Goal: Transaction & Acquisition: Purchase product/service

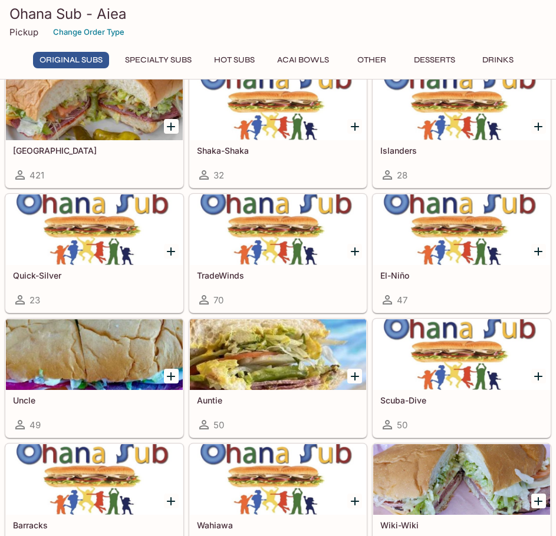
scroll to position [118, 0]
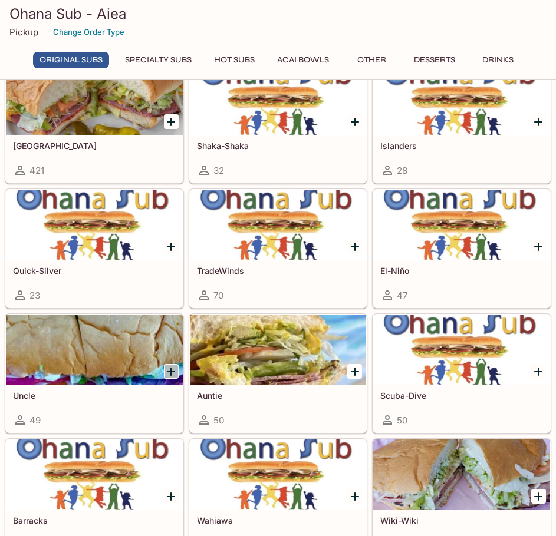
click at [171, 371] on icon "Add Uncle" at bounding box center [171, 372] width 8 height 8
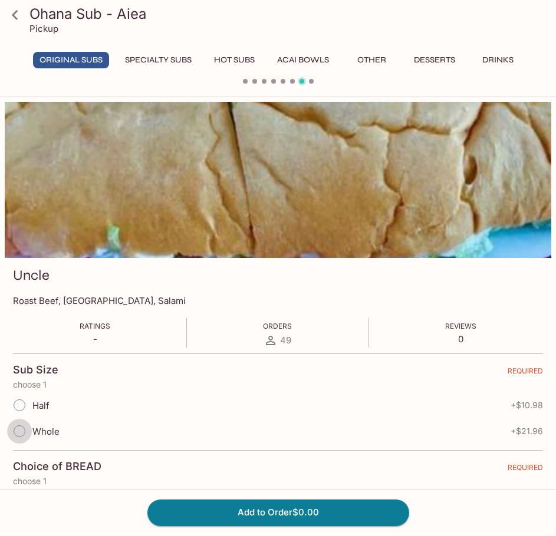
click at [21, 429] on input "Whole" at bounding box center [19, 431] width 25 height 25
radio input "true"
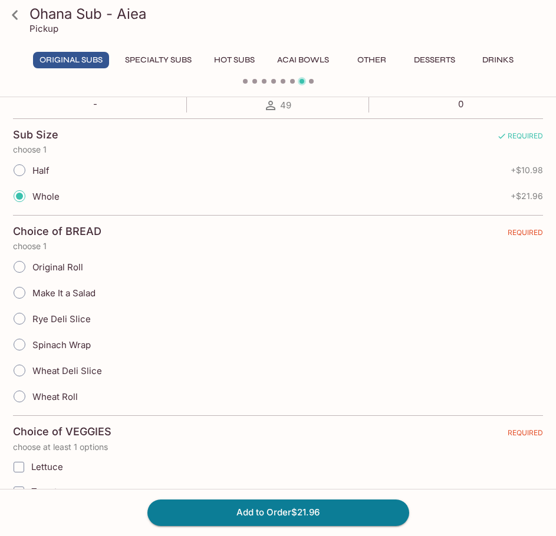
scroll to position [236, 0]
click at [17, 266] on input "Original Roll" at bounding box center [19, 266] width 25 height 25
radio input "true"
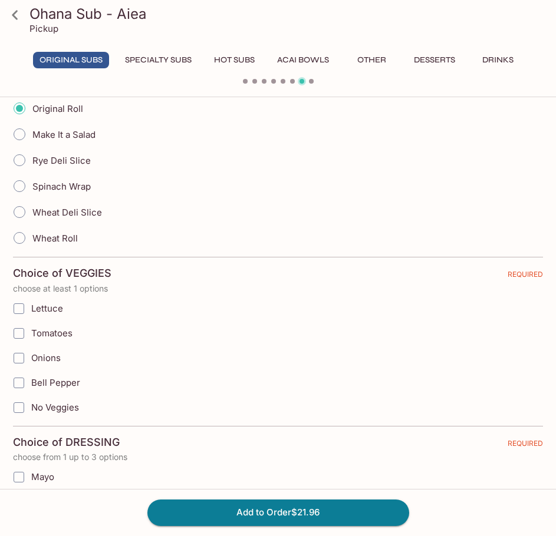
scroll to position [412, 0]
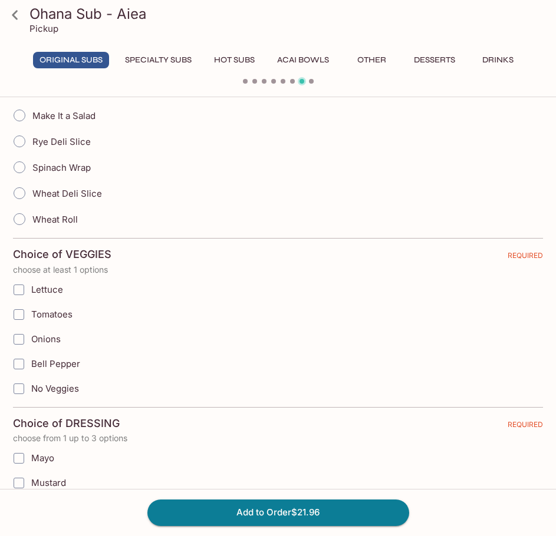
click at [22, 293] on input "Lettuce" at bounding box center [19, 290] width 24 height 24
checkbox input "true"
click at [12, 315] on input "Tomatoes" at bounding box center [19, 315] width 24 height 24
checkbox input "true"
click at [18, 365] on input "Bell Pepper" at bounding box center [19, 364] width 24 height 24
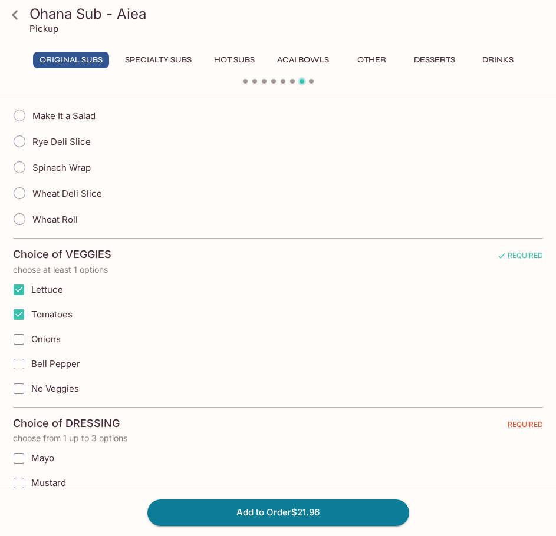
checkbox input "true"
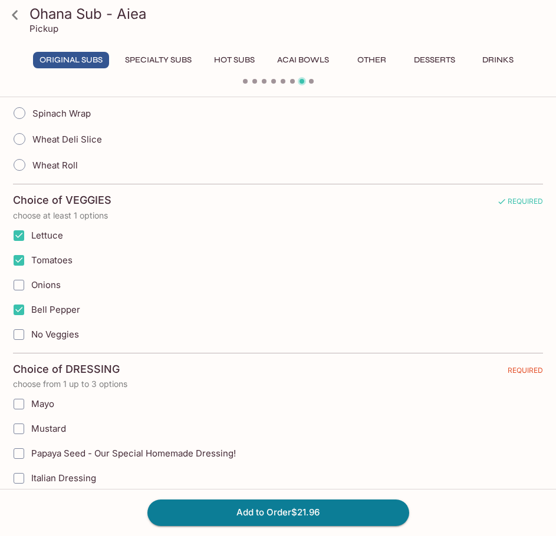
scroll to position [530, 0]
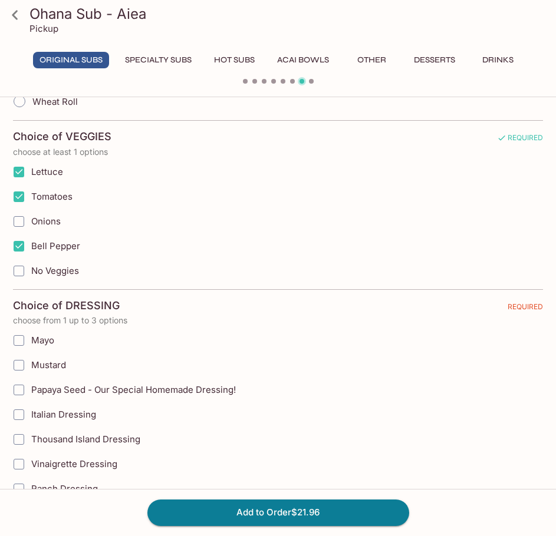
click at [25, 341] on input "Mayo" at bounding box center [19, 341] width 24 height 24
checkbox input "true"
click at [27, 370] on input "Mustard" at bounding box center [19, 365] width 24 height 24
checkbox input "true"
click at [21, 340] on input "Mayo" at bounding box center [19, 341] width 24 height 24
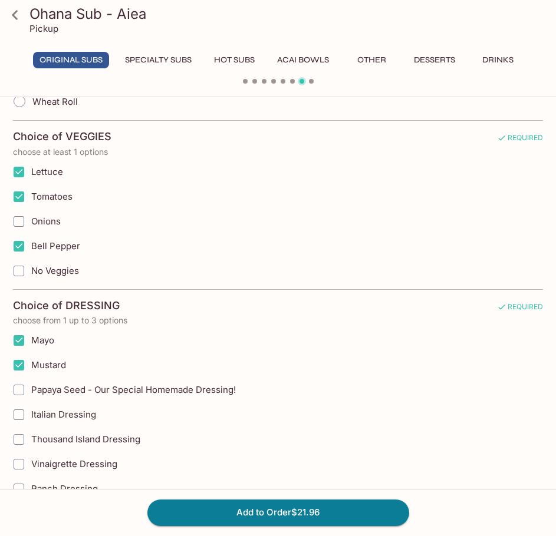
checkbox input "false"
click at [16, 362] on input "Mustard" at bounding box center [19, 365] width 24 height 24
checkbox input "false"
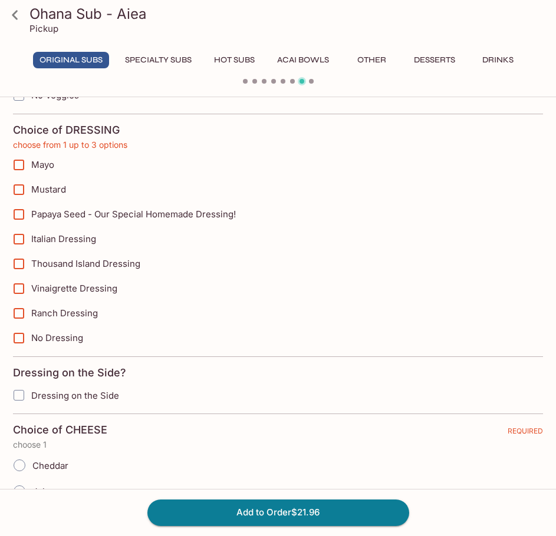
scroll to position [707, 0]
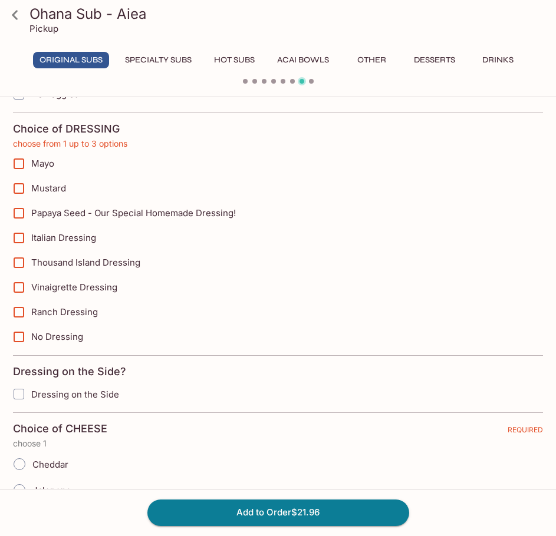
click at [24, 392] on input "Dressing on the Side" at bounding box center [19, 394] width 24 height 24
checkbox input "true"
click at [19, 166] on input "Mayo" at bounding box center [19, 164] width 24 height 24
checkbox input "true"
click at [18, 189] on input "Mustard" at bounding box center [19, 189] width 24 height 24
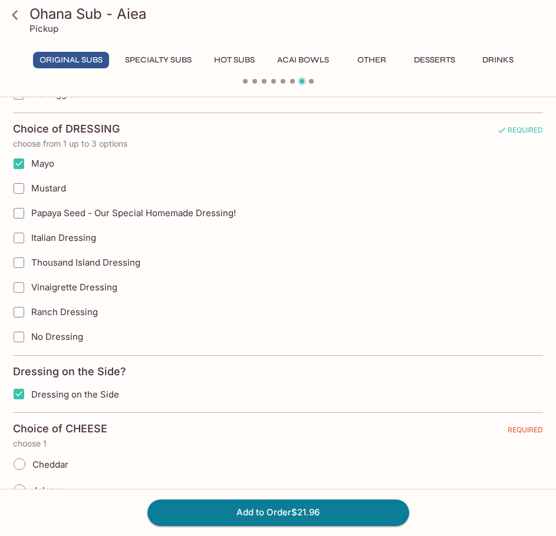
checkbox input "true"
click at [19, 282] on input "Vinaigrette Dressing" at bounding box center [19, 288] width 24 height 24
checkbox input "true"
click at [19, 216] on input "Papaya Seed - Our Special Homemade Dressing!" at bounding box center [19, 213] width 24 height 24
checkbox input "true"
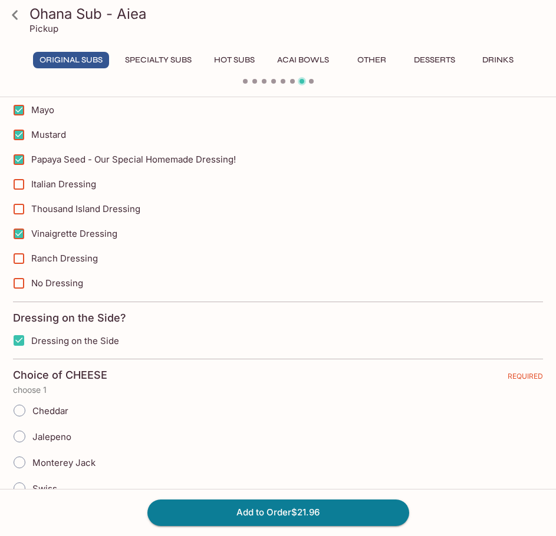
scroll to position [825, 0]
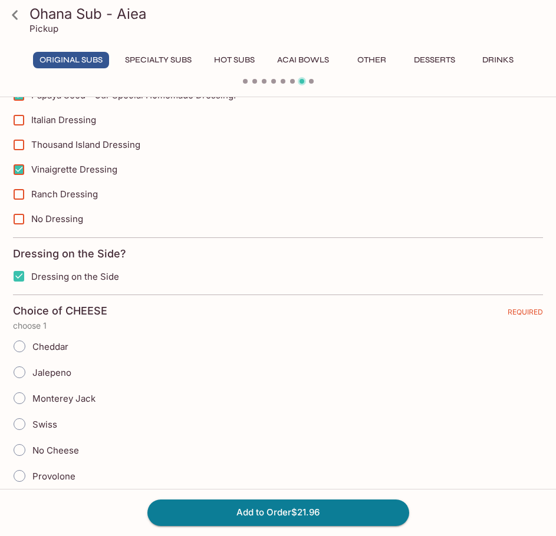
click at [22, 470] on input "Provolone" at bounding box center [19, 476] width 25 height 25
radio input "true"
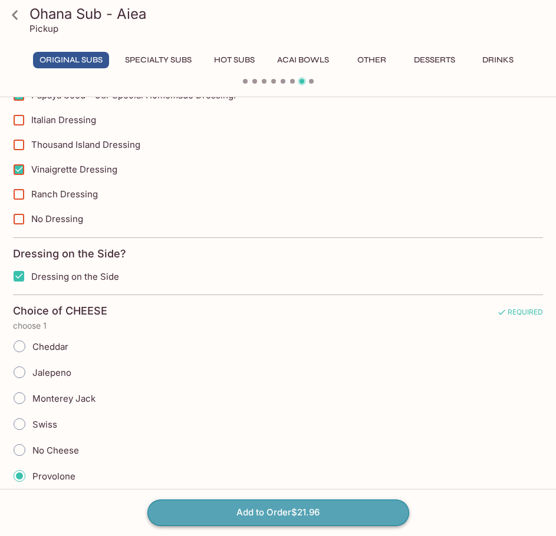
click at [302, 511] on button "Add to Order $21.96" at bounding box center [278, 513] width 262 height 26
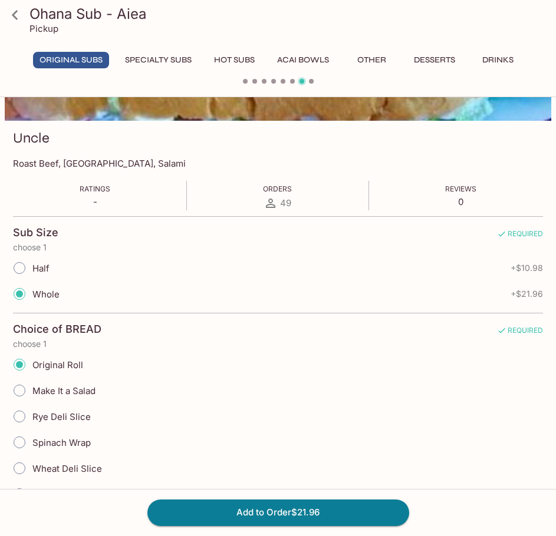
scroll to position [128, 0]
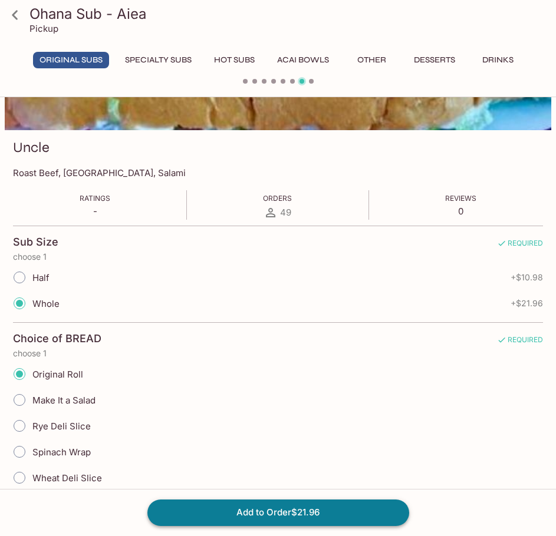
click at [269, 510] on button "Add to Order $21.96" at bounding box center [278, 513] width 262 height 26
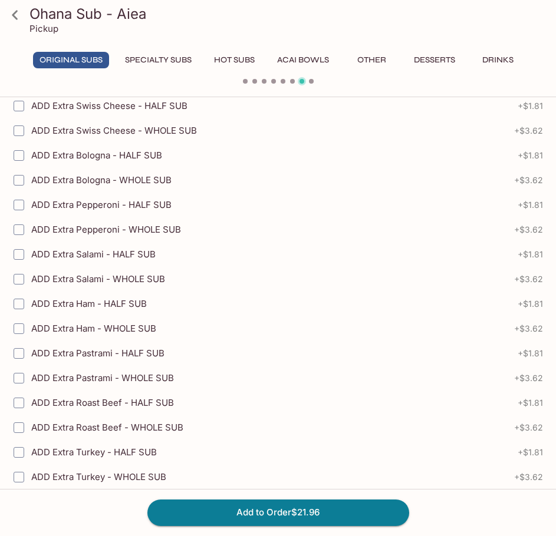
scroll to position [1660, 0]
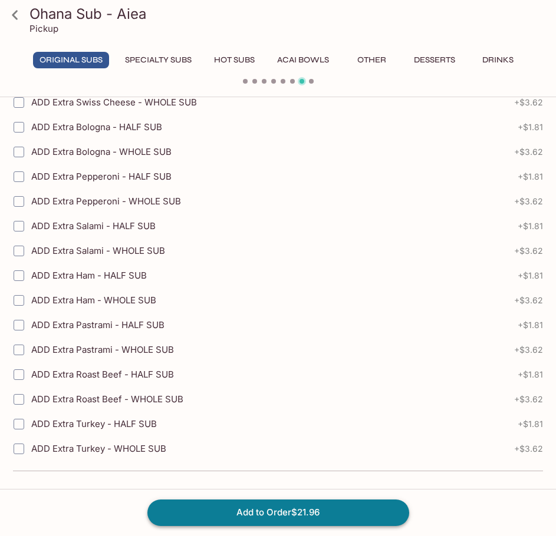
click at [316, 507] on button "Add to Order $21.96" at bounding box center [278, 513] width 262 height 26
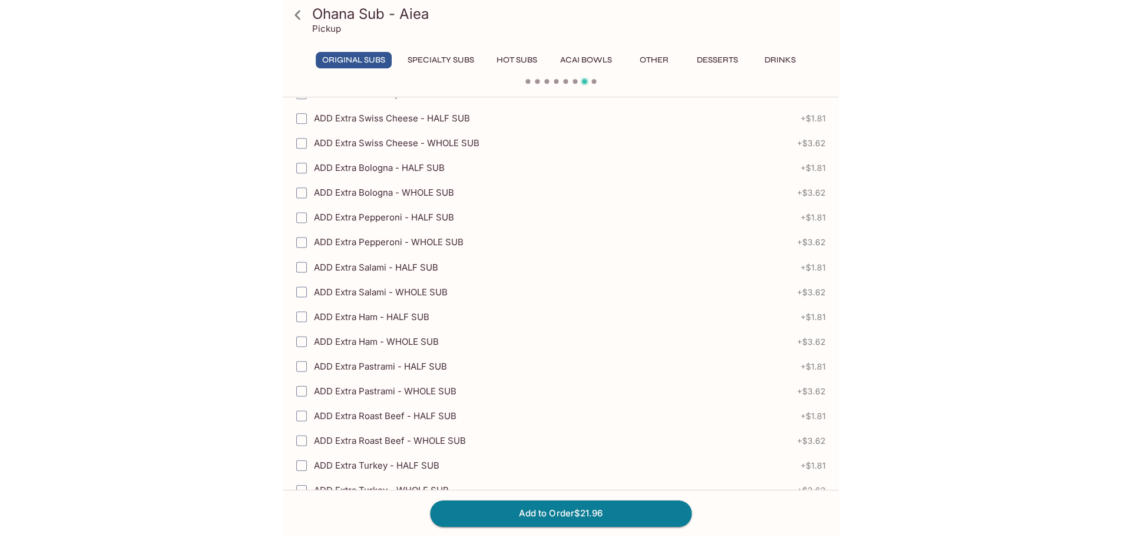
scroll to position [1601, 0]
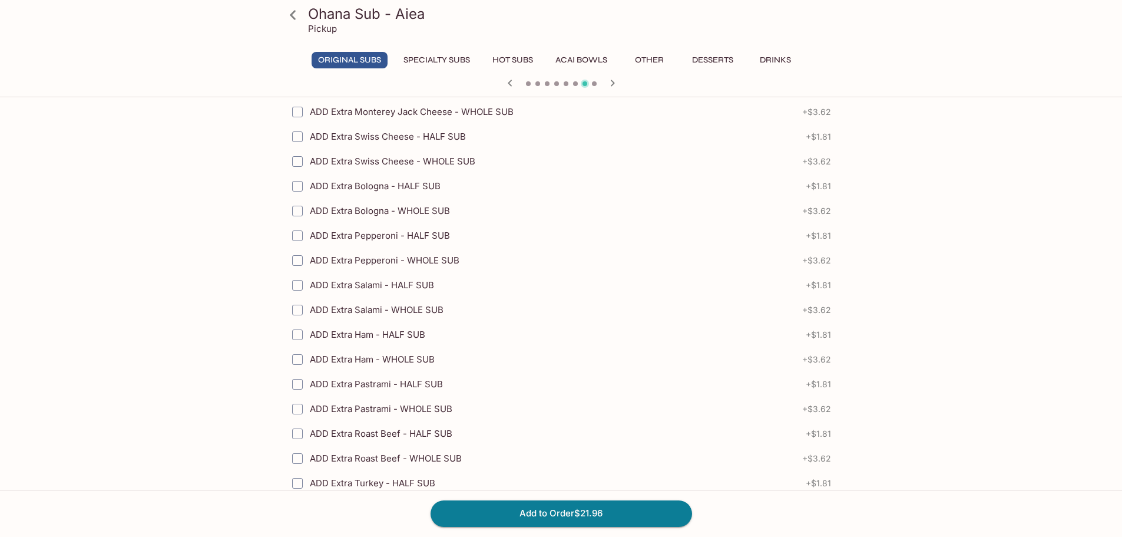
drag, startPoint x: 620, startPoint y: 513, endPoint x: 801, endPoint y: 514, distance: 181.4
click at [555, 513] on button "Add to Order $21.96" at bounding box center [562, 513] width 262 height 26
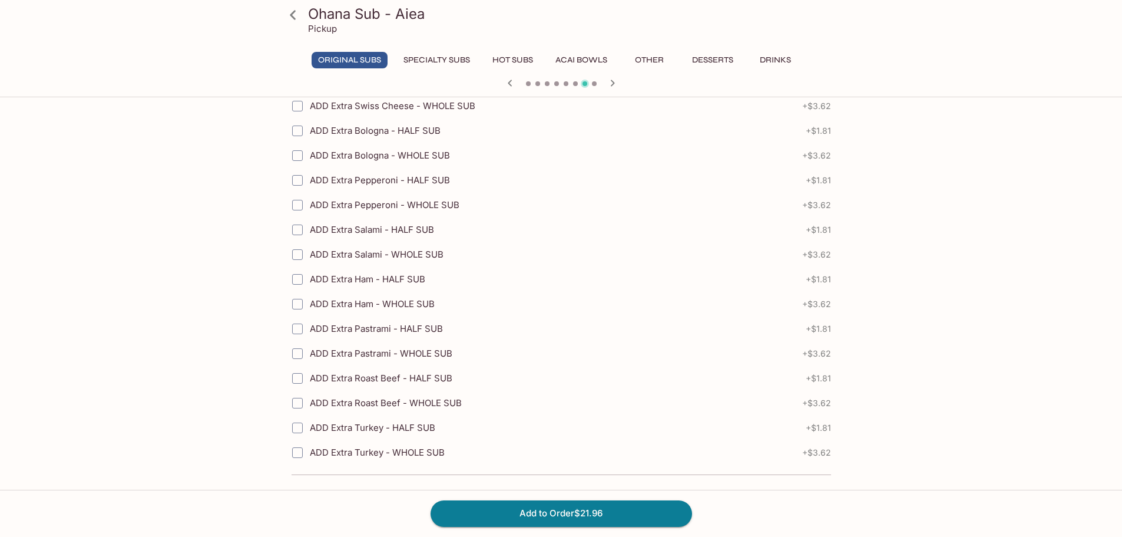
scroll to position [1659, 0]
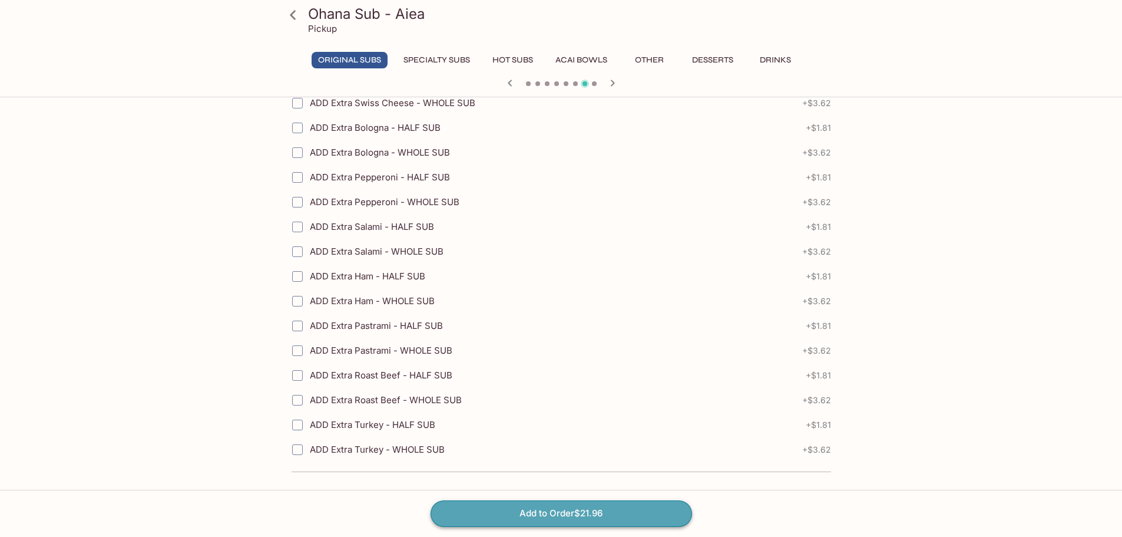
click at [555, 509] on button "Add to Order $21.96" at bounding box center [562, 513] width 262 height 26
click at [524, 514] on button "Add to Order $21.96" at bounding box center [562, 513] width 262 height 26
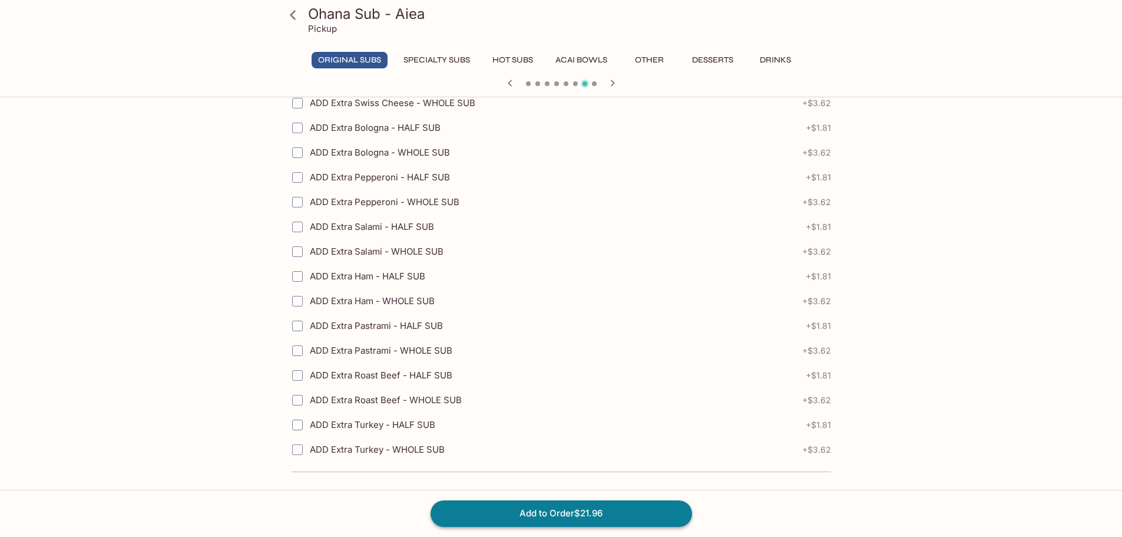
click at [524, 514] on button "Add to Order $21.96" at bounding box center [562, 513] width 262 height 26
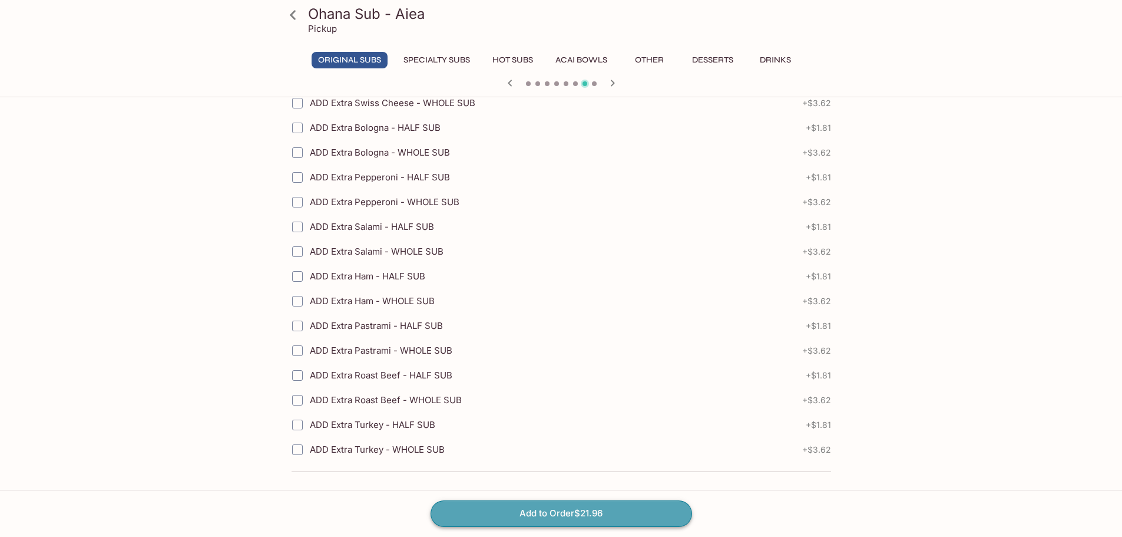
drag, startPoint x: 524, startPoint y: 513, endPoint x: 527, endPoint y: 500, distance: 13.4
click at [524, 513] on button "Add to Order $21.96" at bounding box center [562, 513] width 262 height 26
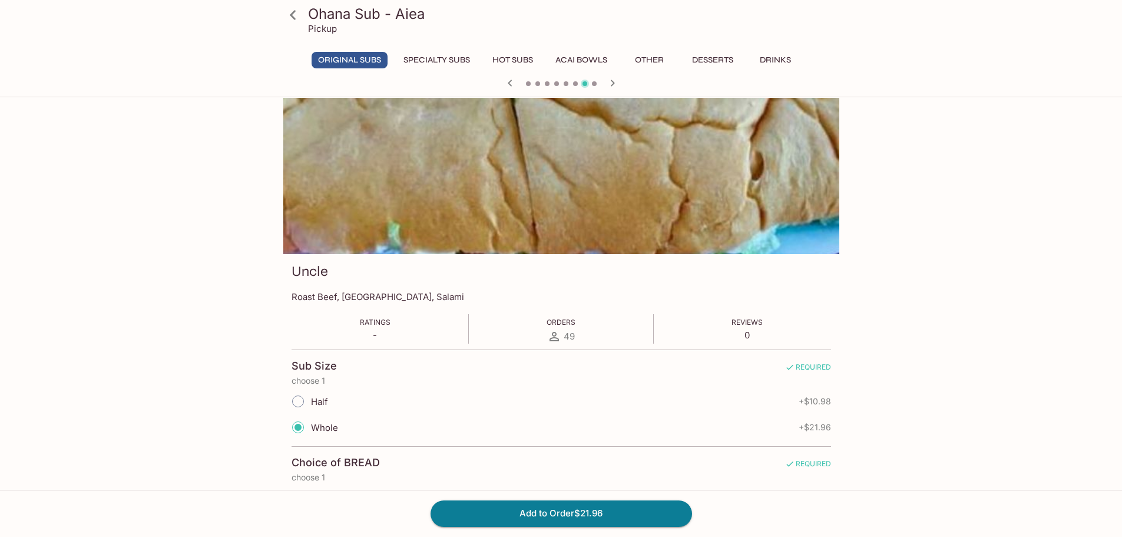
scroll to position [0, 0]
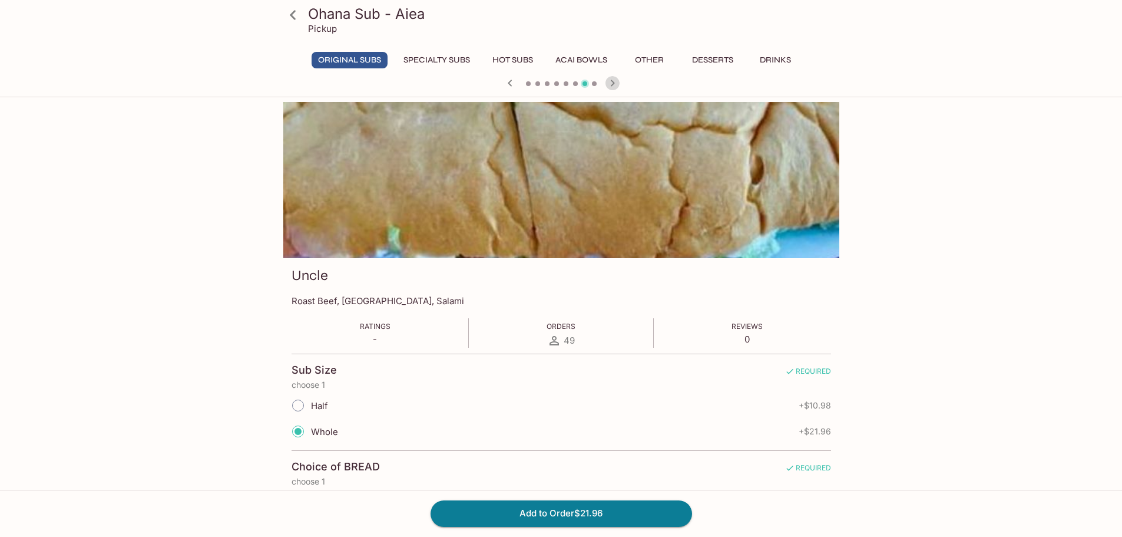
click at [555, 83] on icon "button" at bounding box center [612, 83] width 4 height 6
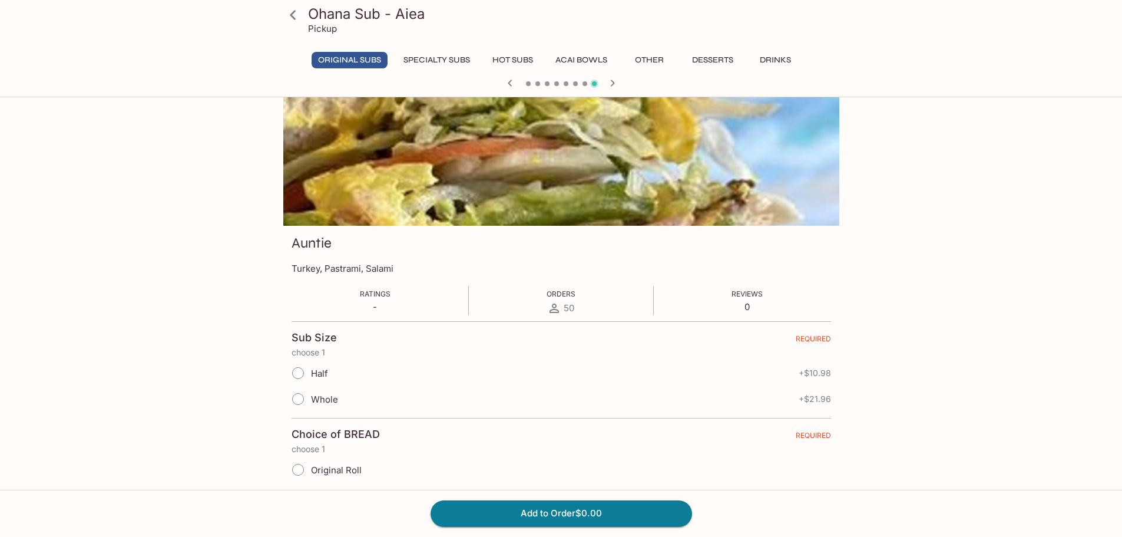
scroll to position [59, 0]
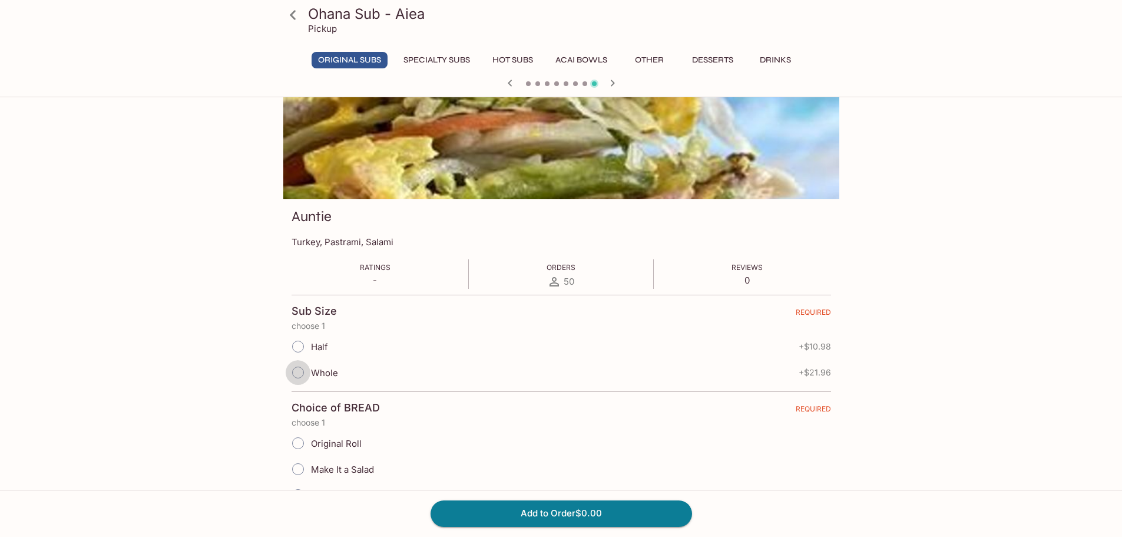
click at [295, 372] on input "Whole" at bounding box center [298, 372] width 25 height 25
radio input "true"
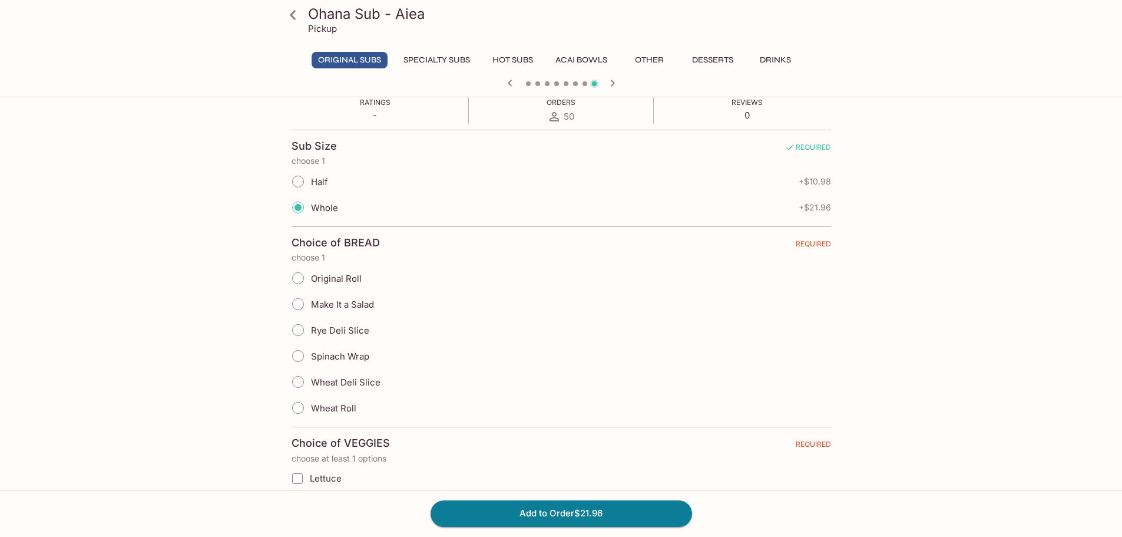
scroll to position [236, 0]
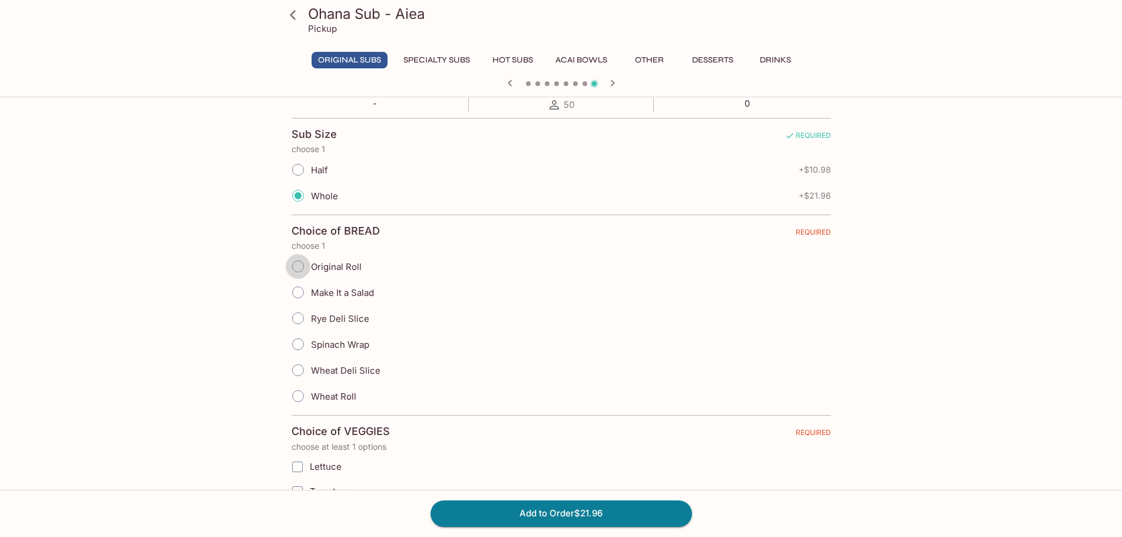
click at [297, 266] on input "Original Roll" at bounding box center [298, 266] width 25 height 25
radio input "true"
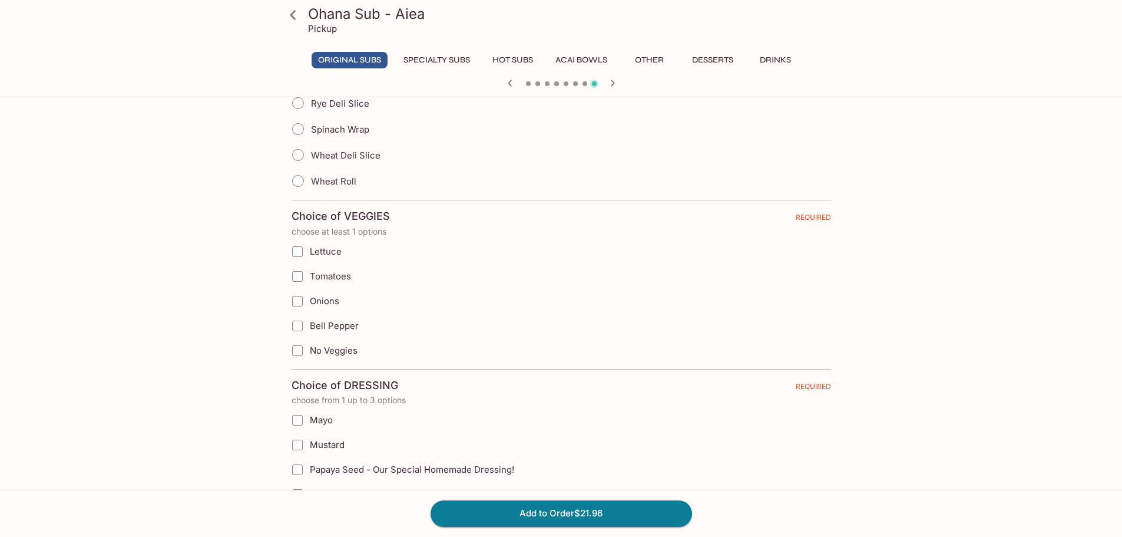
scroll to position [471, 0]
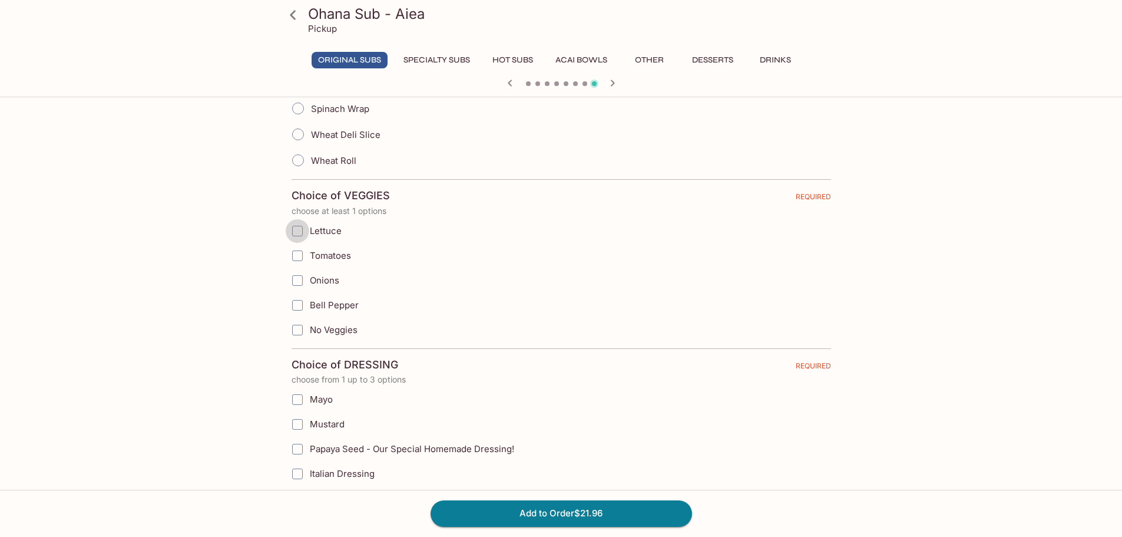
click at [298, 231] on input "Lettuce" at bounding box center [298, 231] width 24 height 24
checkbox input "true"
click at [297, 256] on input "Tomatoes" at bounding box center [298, 256] width 24 height 24
checkbox input "true"
click at [301, 301] on input "Bell Pepper" at bounding box center [298, 305] width 24 height 24
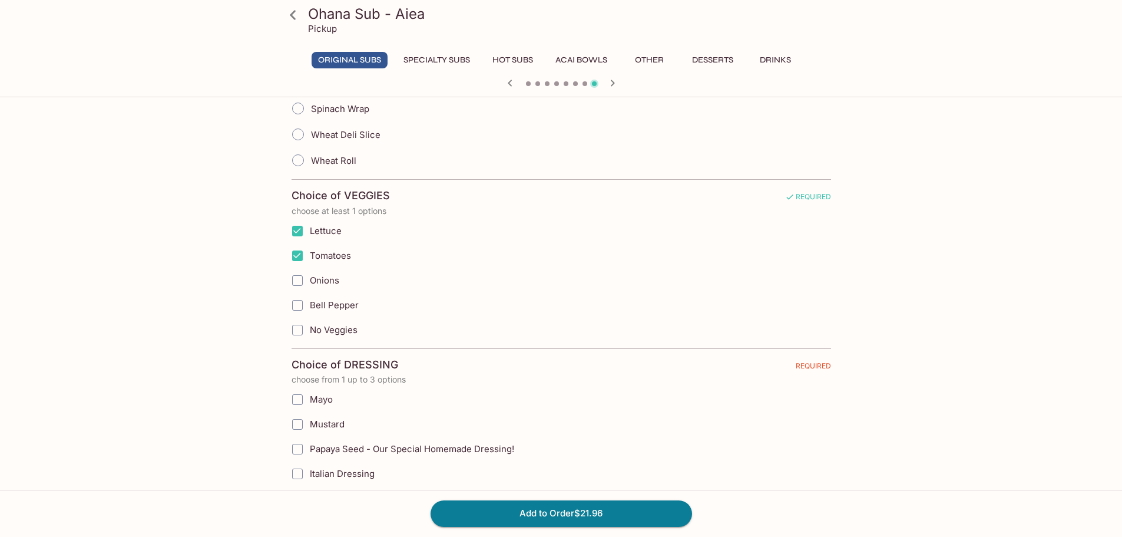
checkbox input "true"
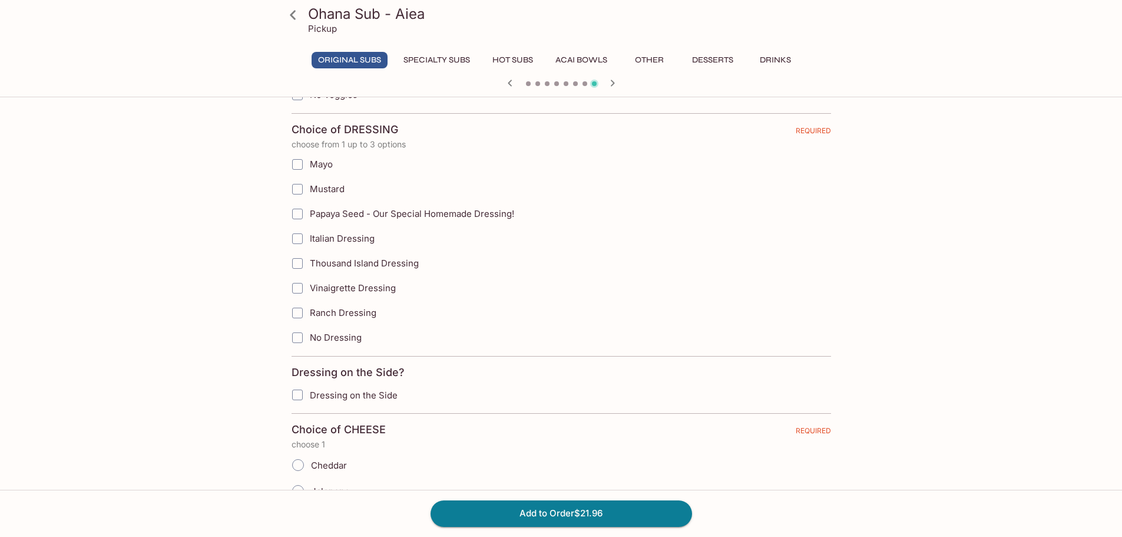
scroll to position [707, 0]
click at [294, 170] on input "Mayo" at bounding box center [298, 164] width 24 height 24
checkbox input "true"
click at [297, 189] on input "Mustard" at bounding box center [298, 189] width 24 height 24
checkbox input "true"
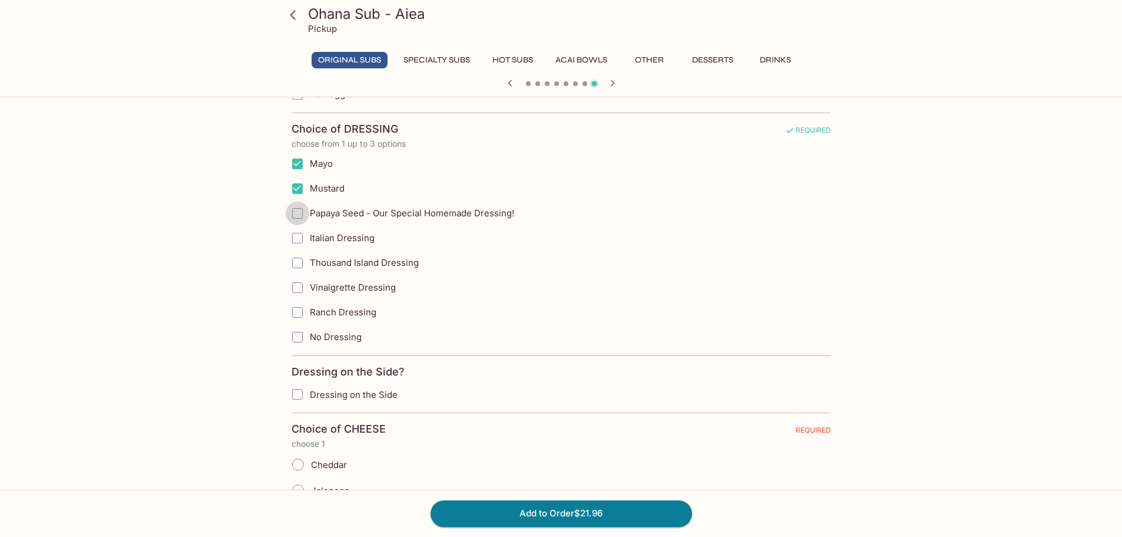
click at [295, 214] on input "Papaya Seed - Our Special Homemade Dressing!" at bounding box center [298, 213] width 24 height 24
checkbox input "true"
click at [299, 311] on input "Ranch Dressing" at bounding box center [298, 312] width 24 height 24
checkbox input "true"
click at [297, 213] on input "Papaya Seed - Our Special Homemade Dressing!" at bounding box center [298, 213] width 24 height 24
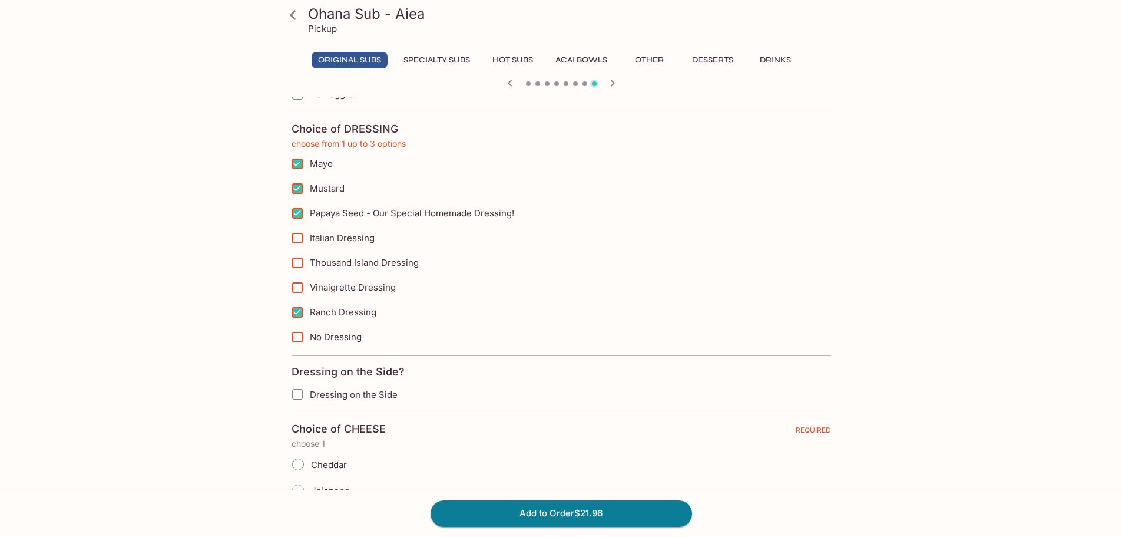
checkbox input "false"
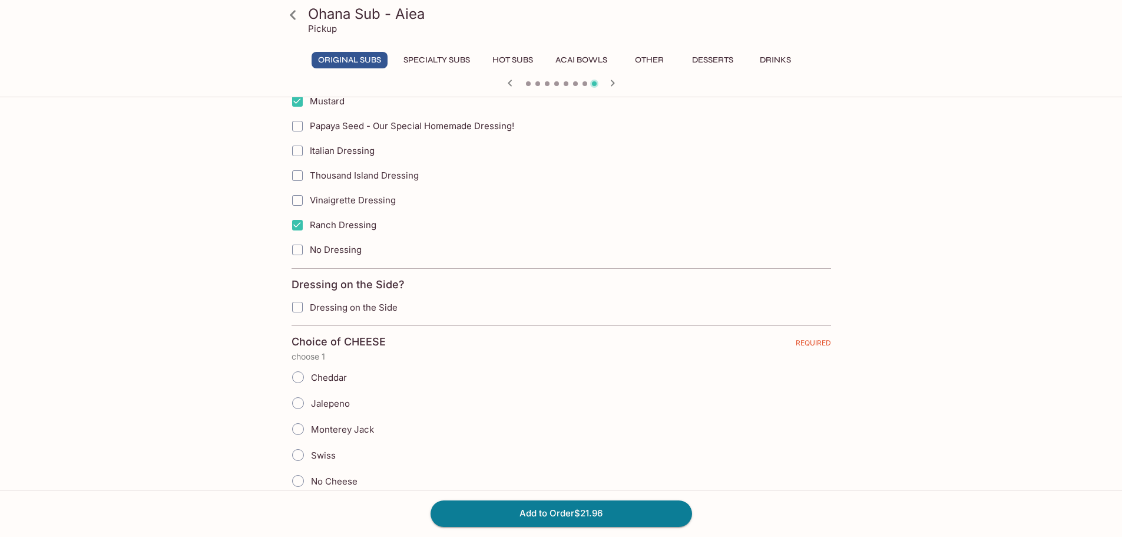
scroll to position [884, 0]
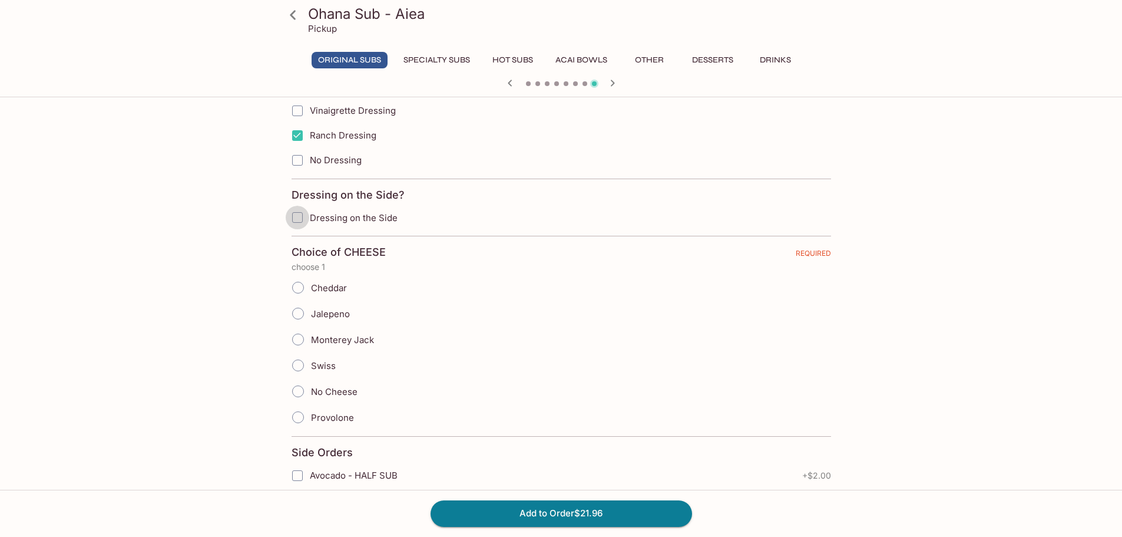
click at [297, 219] on input "Dressing on the Side" at bounding box center [298, 218] width 24 height 24
checkbox input "true"
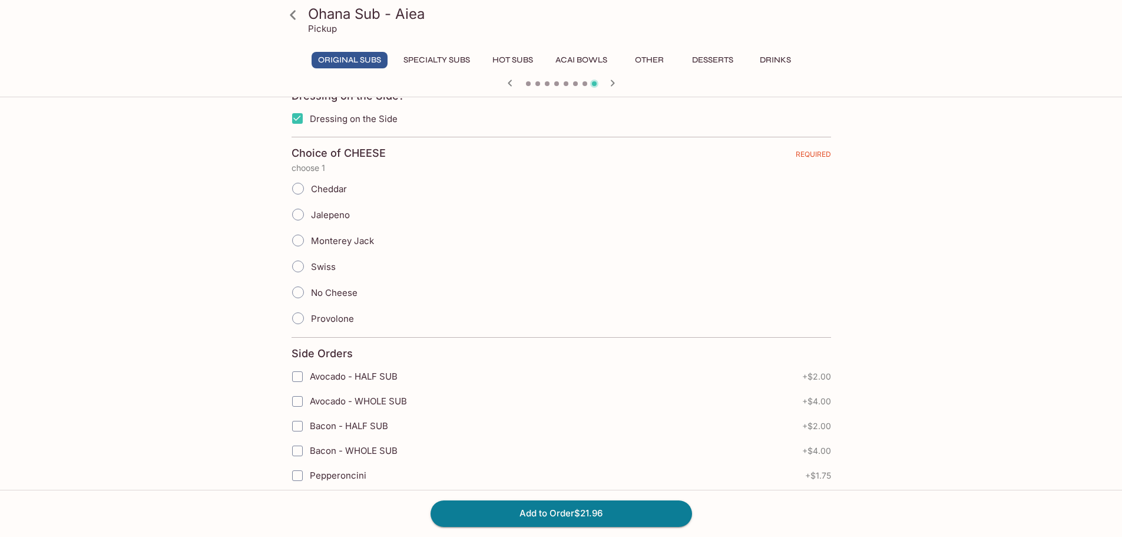
scroll to position [1001, 0]
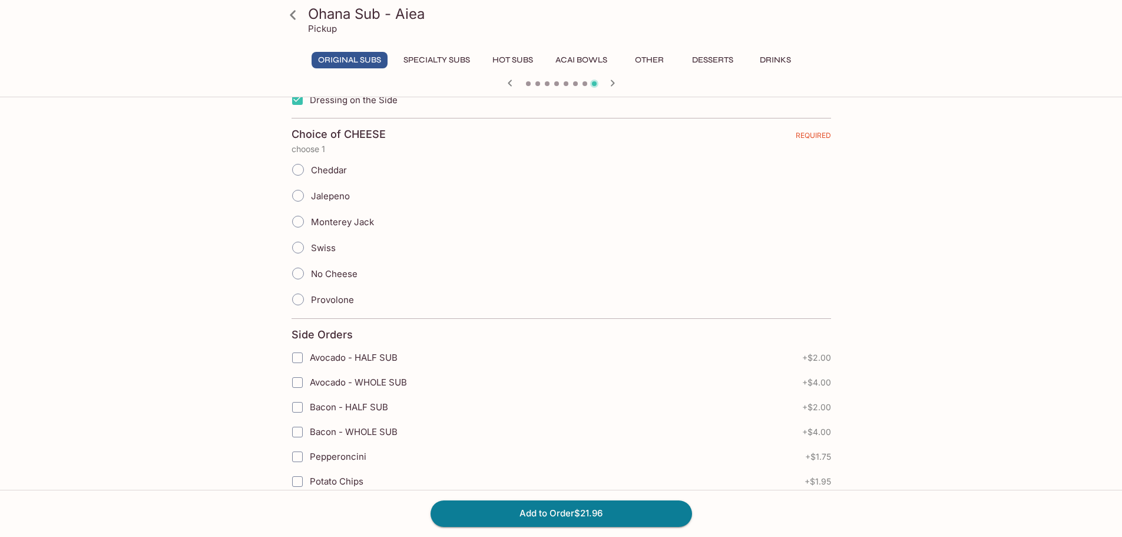
click at [304, 297] on input "Provolone" at bounding box center [298, 299] width 25 height 25
radio input "true"
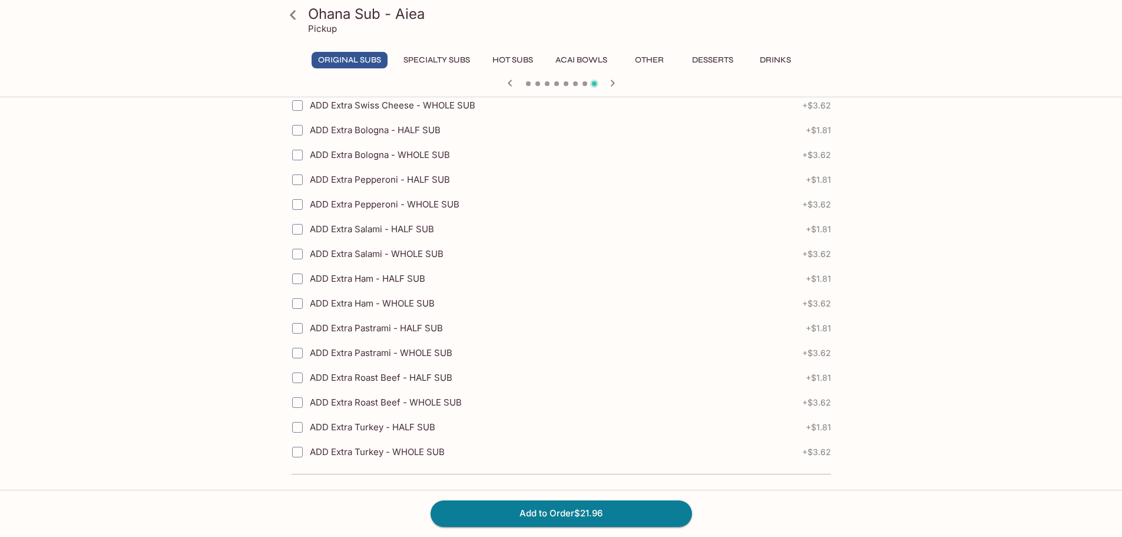
scroll to position [1659, 0]
click at [555, 508] on button "Add to Order $21.96" at bounding box center [562, 513] width 262 height 26
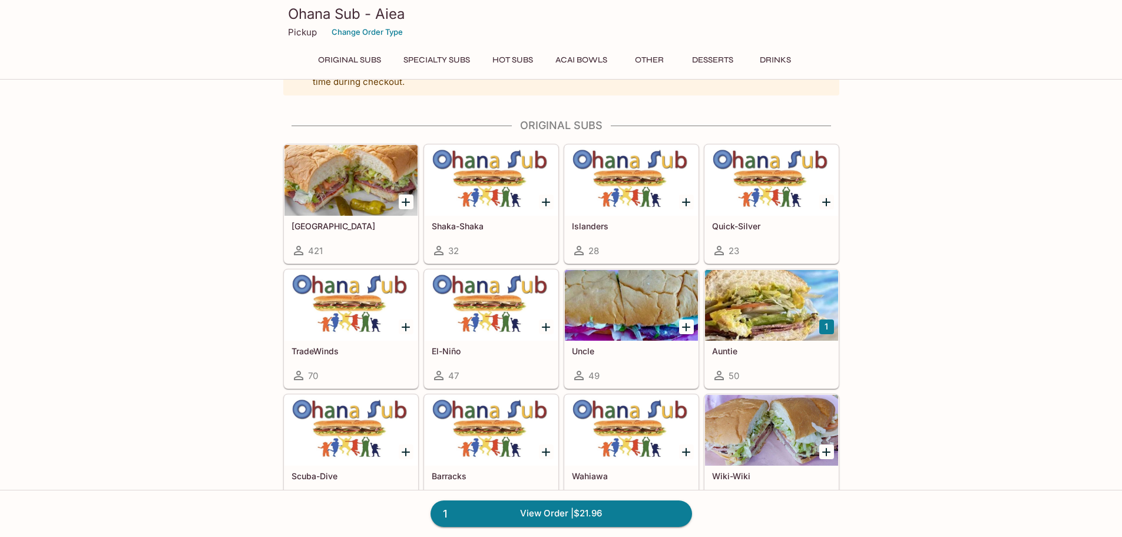
scroll to position [59, 0]
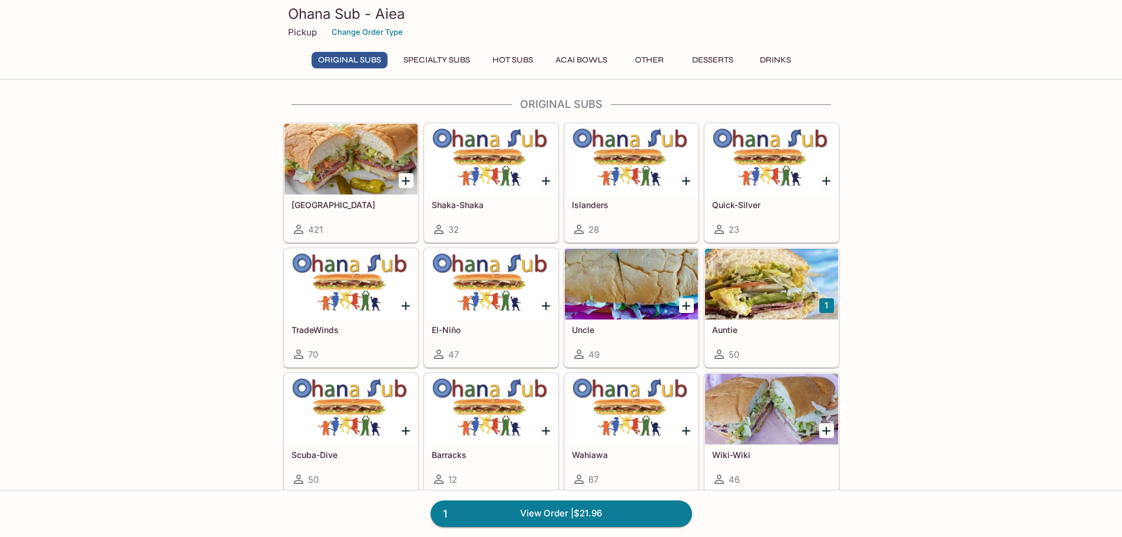
click at [555, 303] on icon "Add Uncle" at bounding box center [686, 306] width 14 height 14
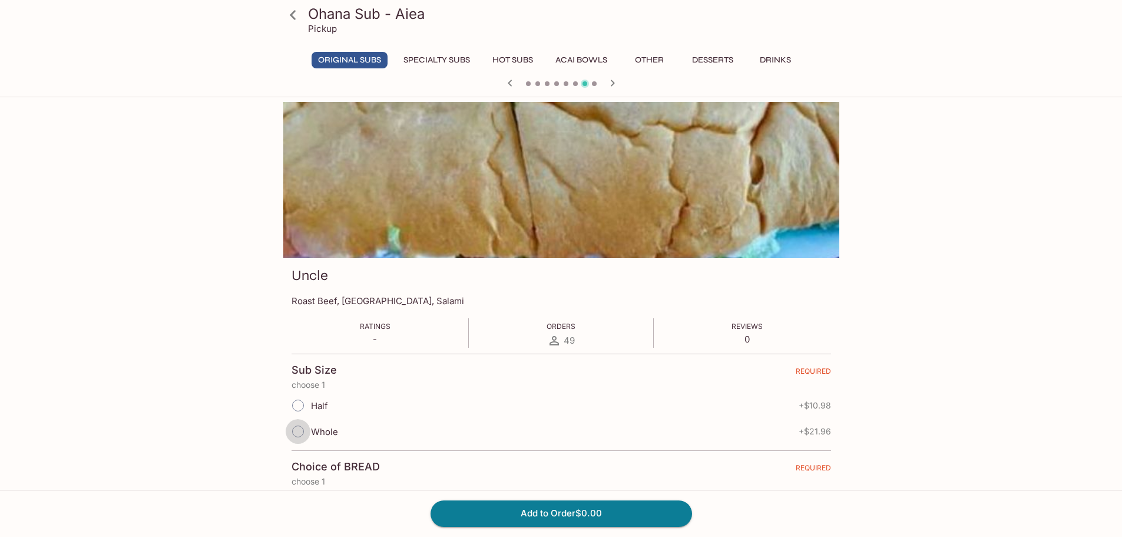
click at [299, 429] on input "Whole" at bounding box center [298, 431] width 25 height 25
radio input "true"
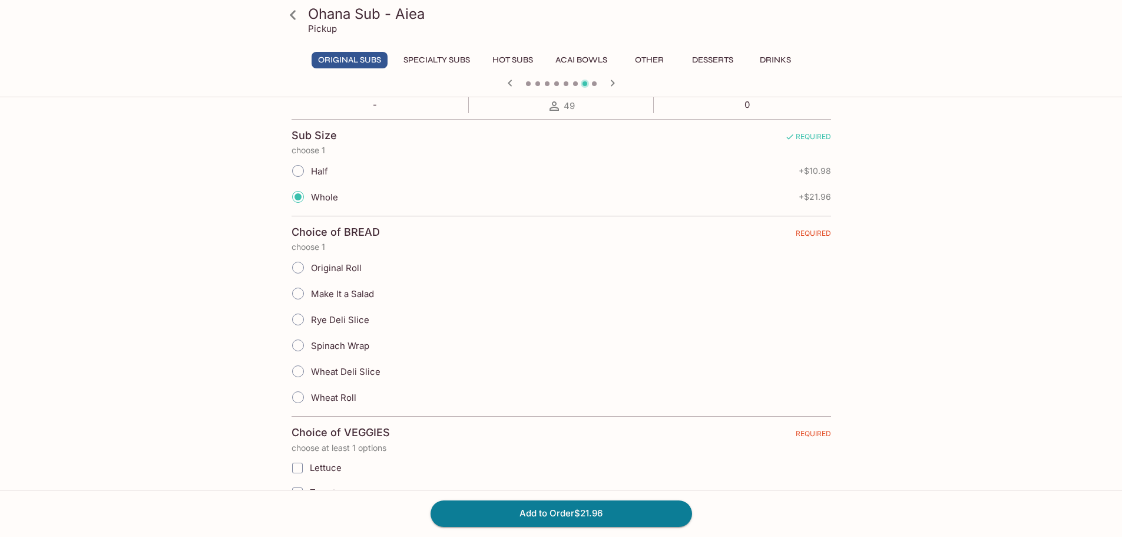
scroll to position [236, 0]
click at [296, 266] on input "Original Roll" at bounding box center [298, 266] width 25 height 25
radio input "true"
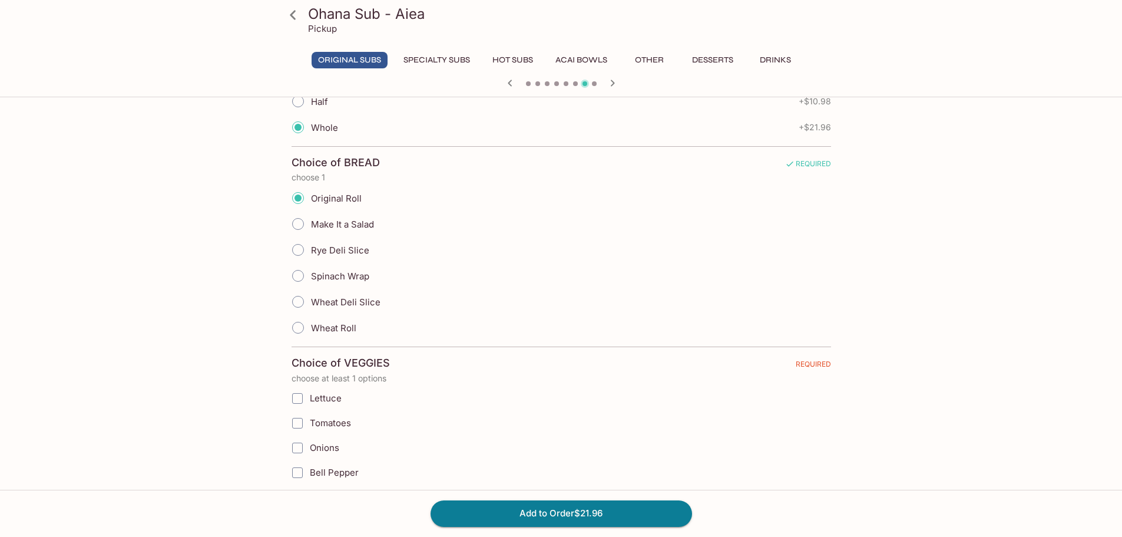
scroll to position [412, 0]
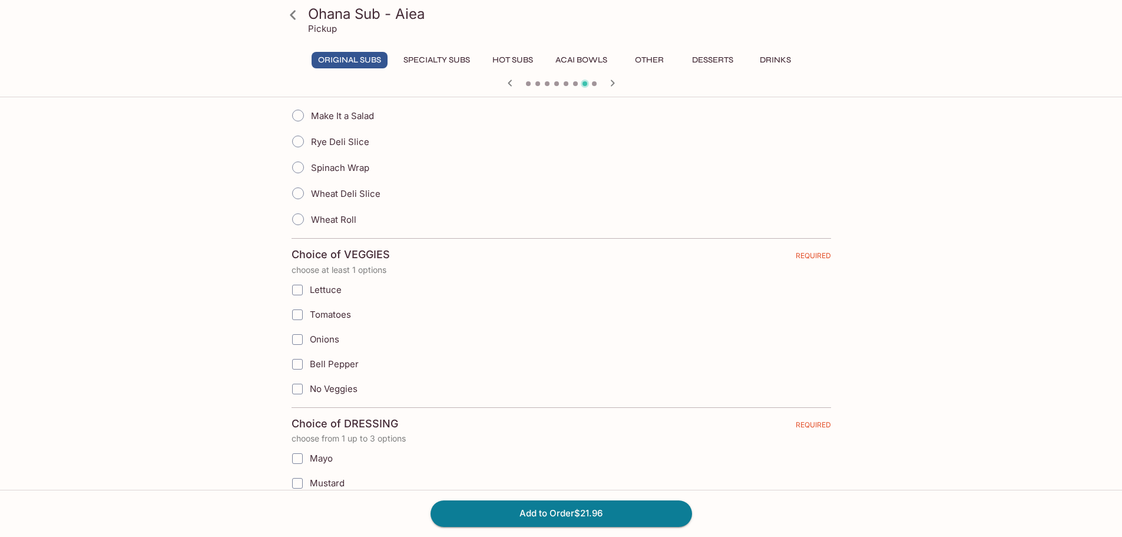
drag, startPoint x: 293, startPoint y: 286, endPoint x: 294, endPoint y: 292, distance: 5.9
click at [294, 287] on input "Lettuce" at bounding box center [298, 290] width 24 height 24
click at [303, 290] on input "Lettuce" at bounding box center [298, 290] width 24 height 24
checkbox input "true"
click at [298, 316] on input "Tomatoes" at bounding box center [298, 315] width 24 height 24
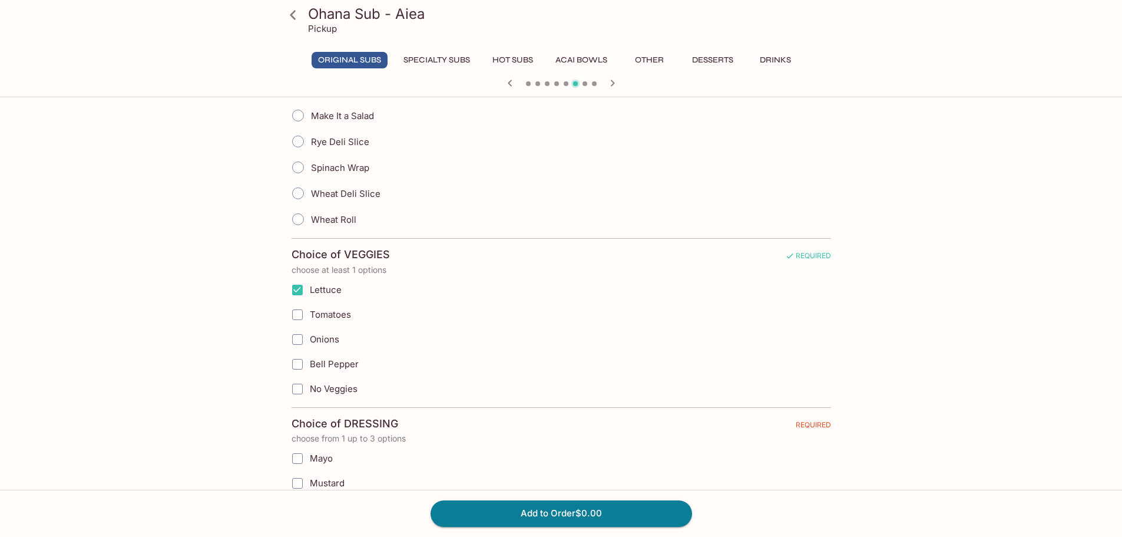
checkbox input "true"
click at [298, 362] on input "Bell Pepper" at bounding box center [298, 364] width 24 height 24
checkbox input "true"
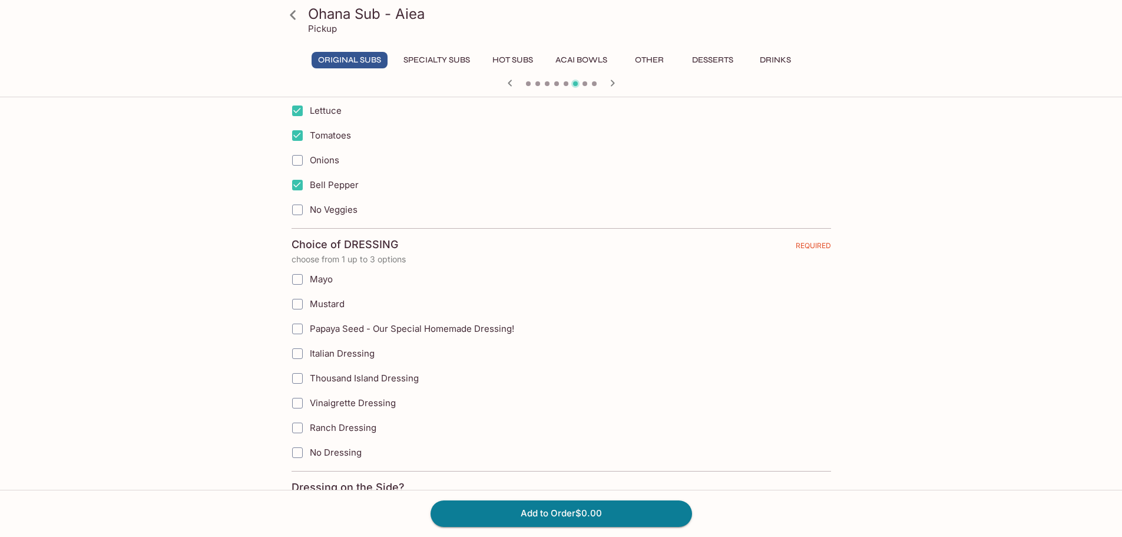
scroll to position [648, 0]
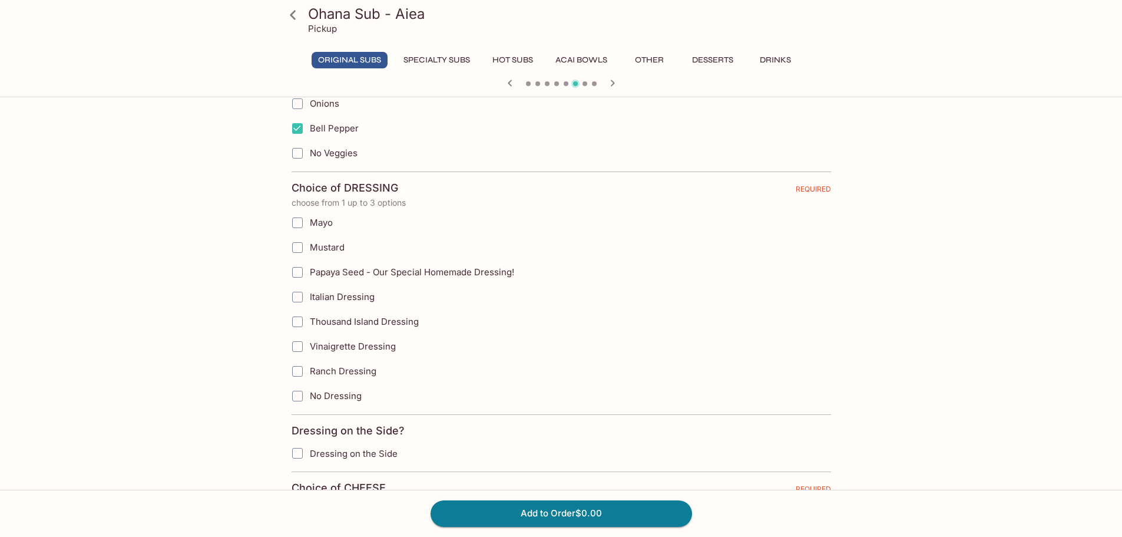
click at [302, 372] on input "Ranch Dressing" at bounding box center [298, 371] width 24 height 24
checkbox input "true"
click at [295, 345] on input "Vinaigrette Dressing" at bounding box center [298, 347] width 24 height 24
checkbox input "true"
click at [289, 378] on input "Ranch Dressing" at bounding box center [298, 371] width 24 height 24
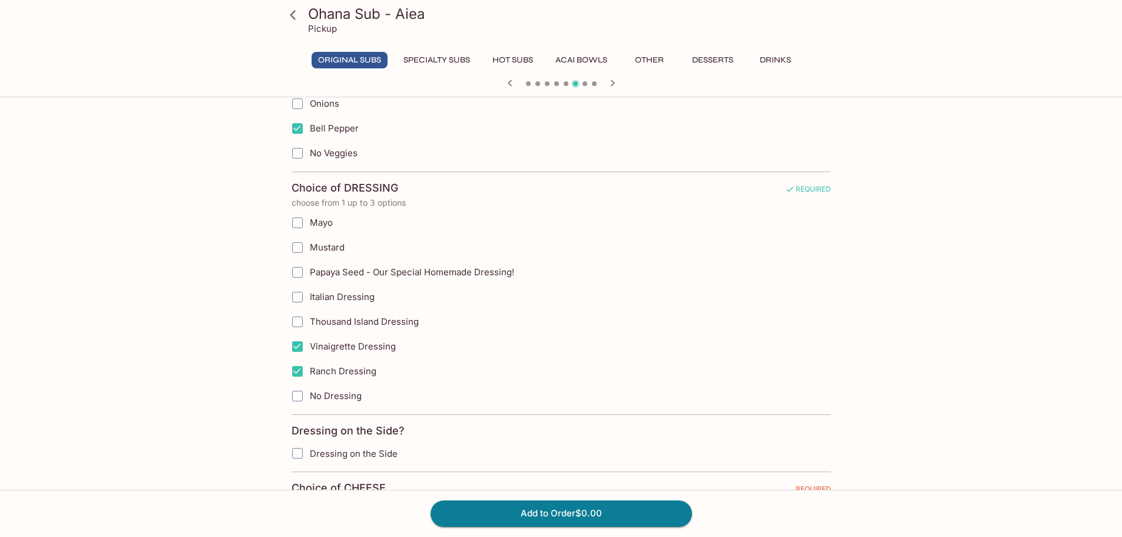
checkbox input "false"
click at [300, 269] on input "Papaya Seed - Our Special Homemade Dressing!" at bounding box center [298, 272] width 24 height 24
checkbox input "true"
click at [298, 242] on input "Mustard" at bounding box center [298, 248] width 24 height 24
click at [296, 248] on input "Mustard" at bounding box center [298, 248] width 24 height 24
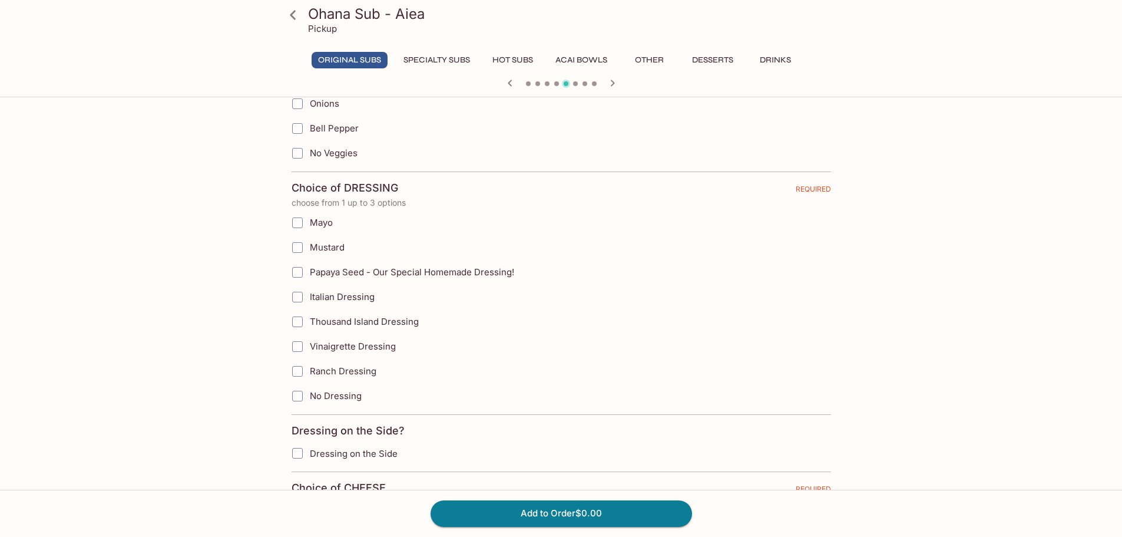
checkbox input "true"
click at [297, 270] on input "Papaya Seed - Our Special Homemade Dressing!" at bounding box center [298, 272] width 24 height 24
checkbox input "true"
click at [300, 347] on input "Vinaigrette Dressing" at bounding box center [298, 347] width 24 height 24
checkbox input "true"
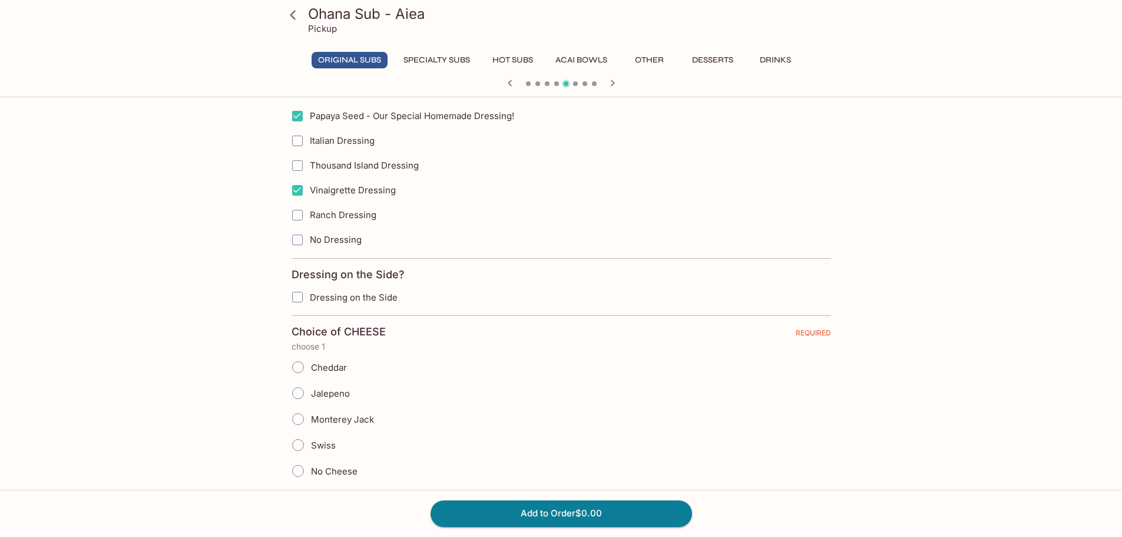
scroll to position [825, 0]
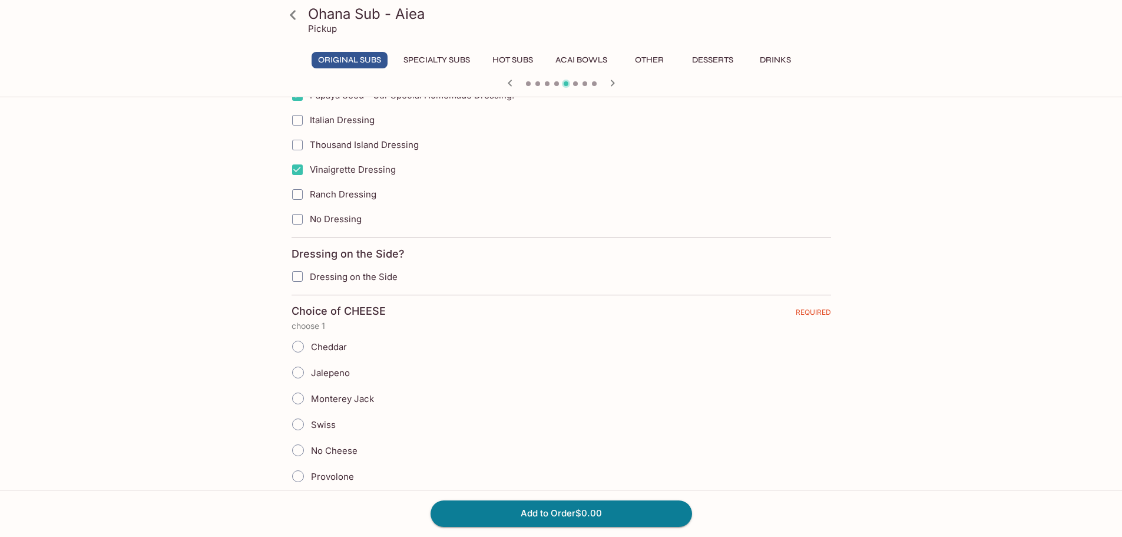
click at [299, 276] on input "Dressing on the Side" at bounding box center [298, 276] width 24 height 24
checkbox input "true"
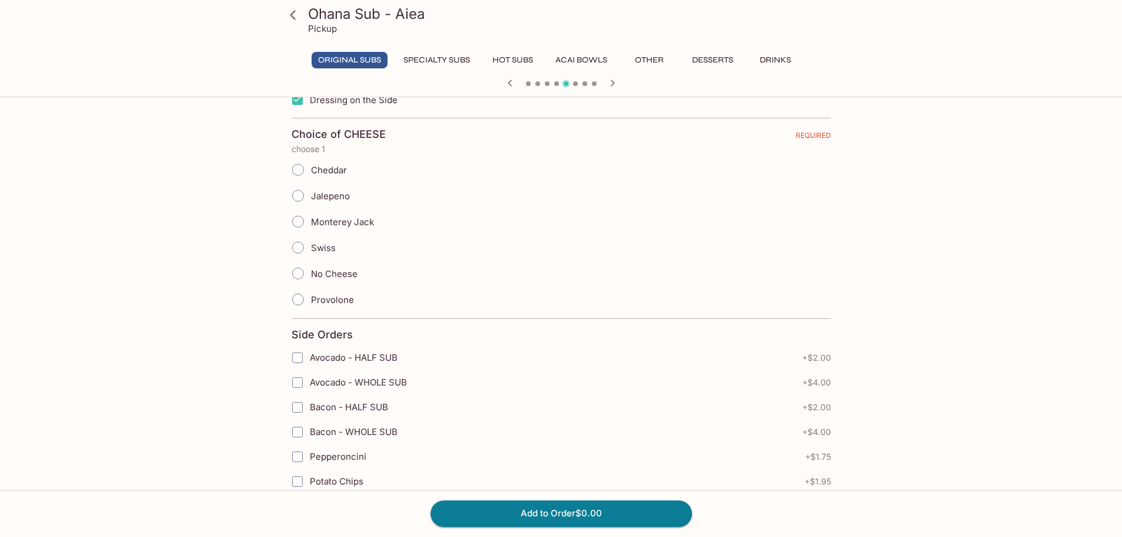
scroll to position [884, 0]
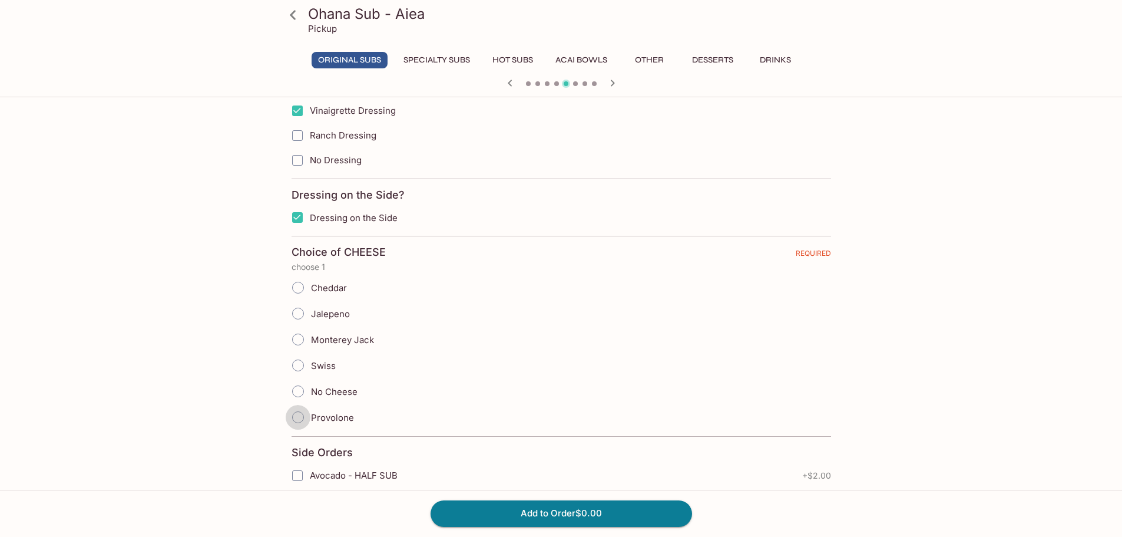
click at [304, 421] on input "Provolone" at bounding box center [298, 417] width 25 height 25
radio input "true"
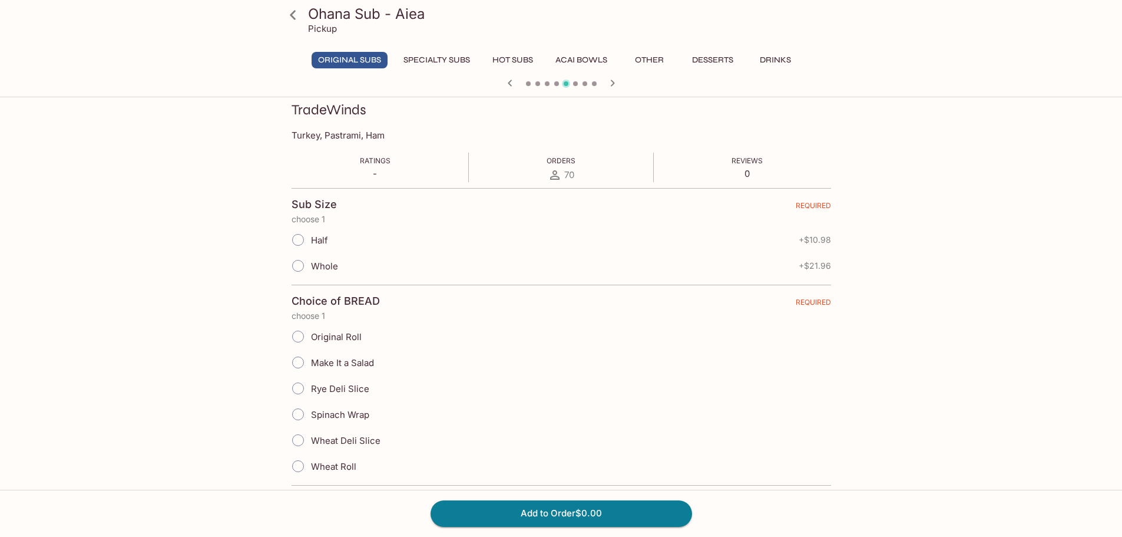
scroll to position [128, 0]
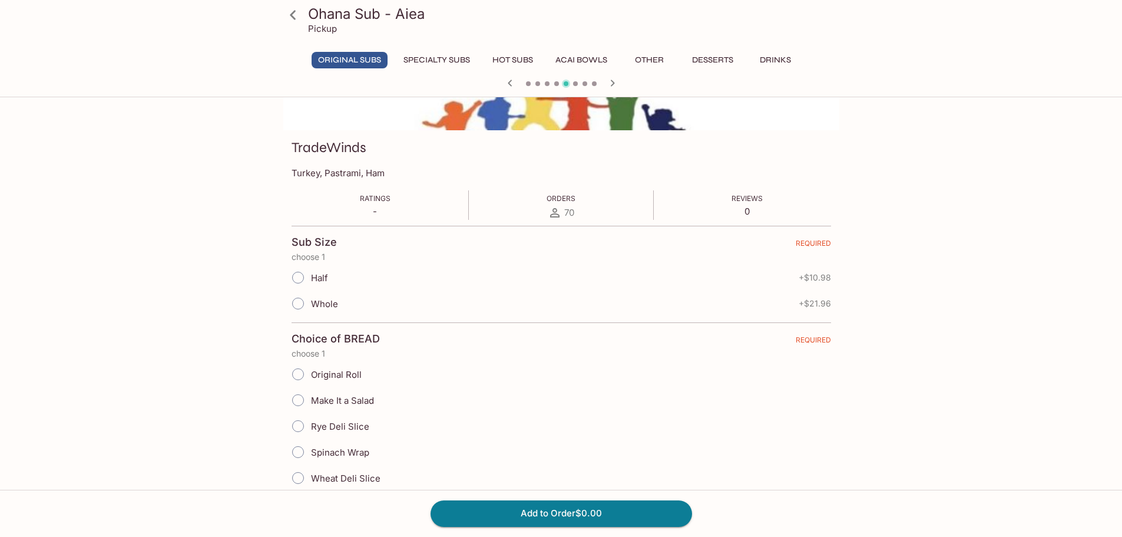
click at [300, 300] on input "Whole" at bounding box center [298, 303] width 25 height 25
radio input "true"
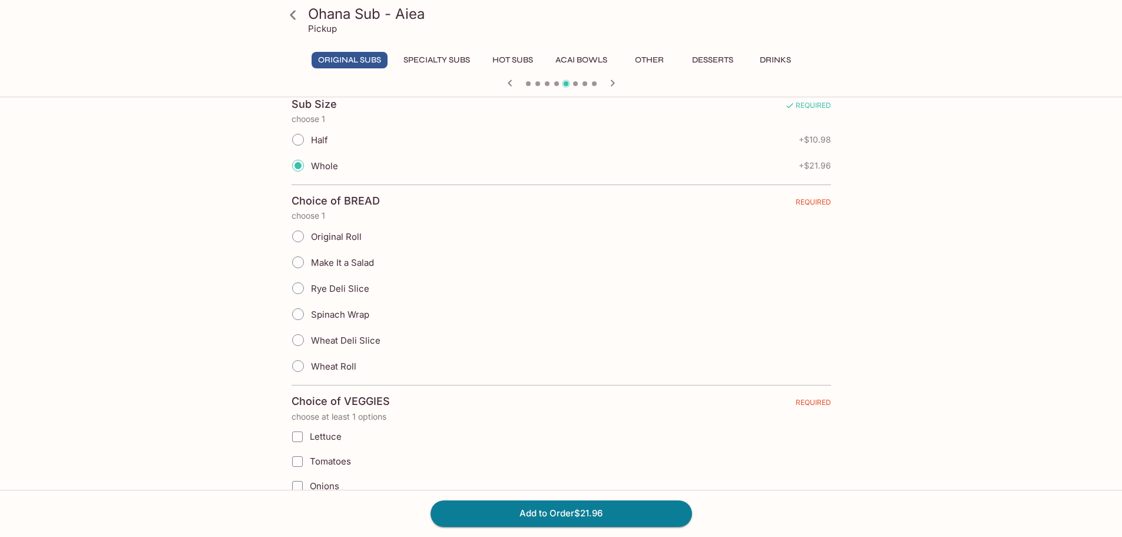
scroll to position [246, 0]
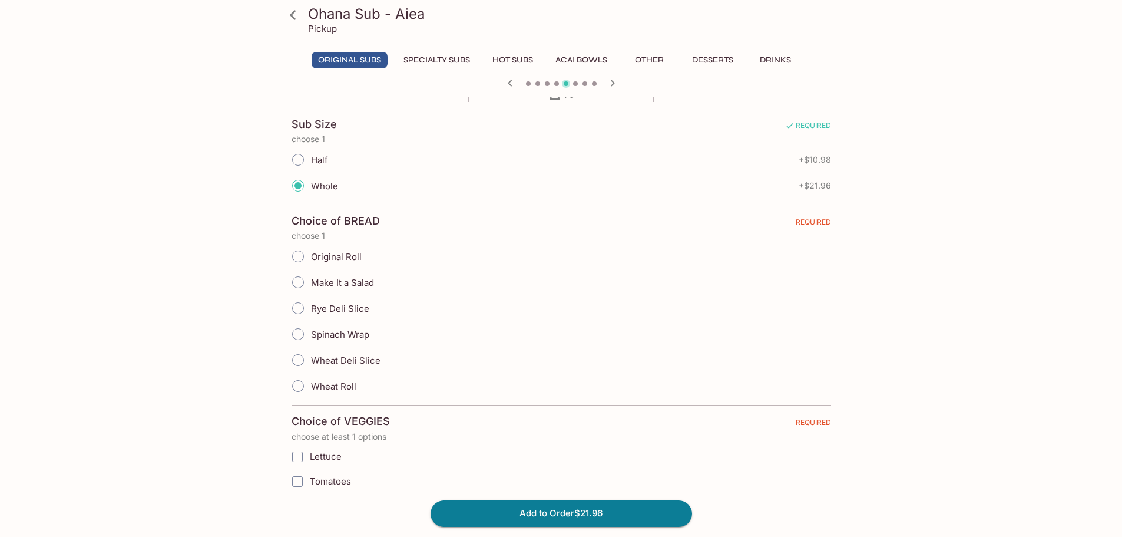
click at [305, 253] on input "Original Roll" at bounding box center [298, 256] width 25 height 25
radio input "true"
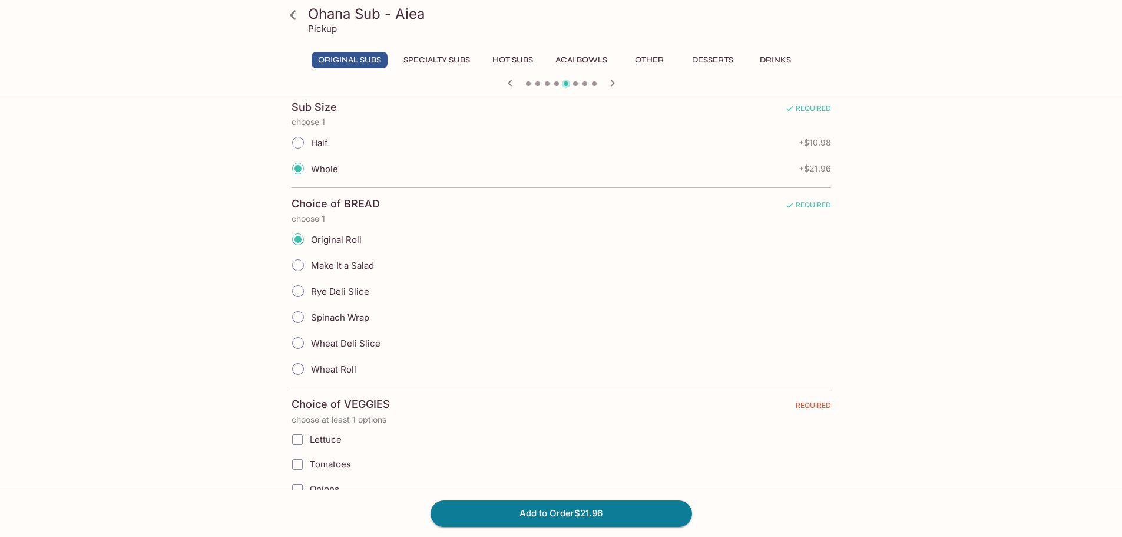
scroll to position [422, 0]
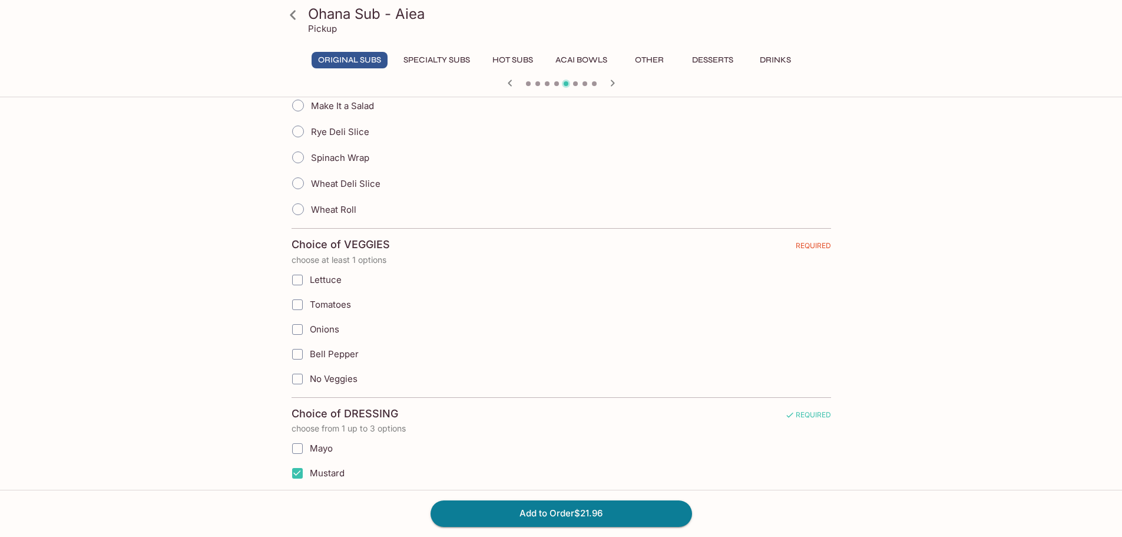
click at [299, 279] on input "Lettuce" at bounding box center [298, 280] width 24 height 24
click at [359, 280] on label "Lettuce" at bounding box center [501, 279] width 433 height 25
click at [309, 280] on input "Lettuce" at bounding box center [298, 280] width 24 height 24
click at [300, 279] on input "Lettuce" at bounding box center [298, 280] width 24 height 24
checkbox input "true"
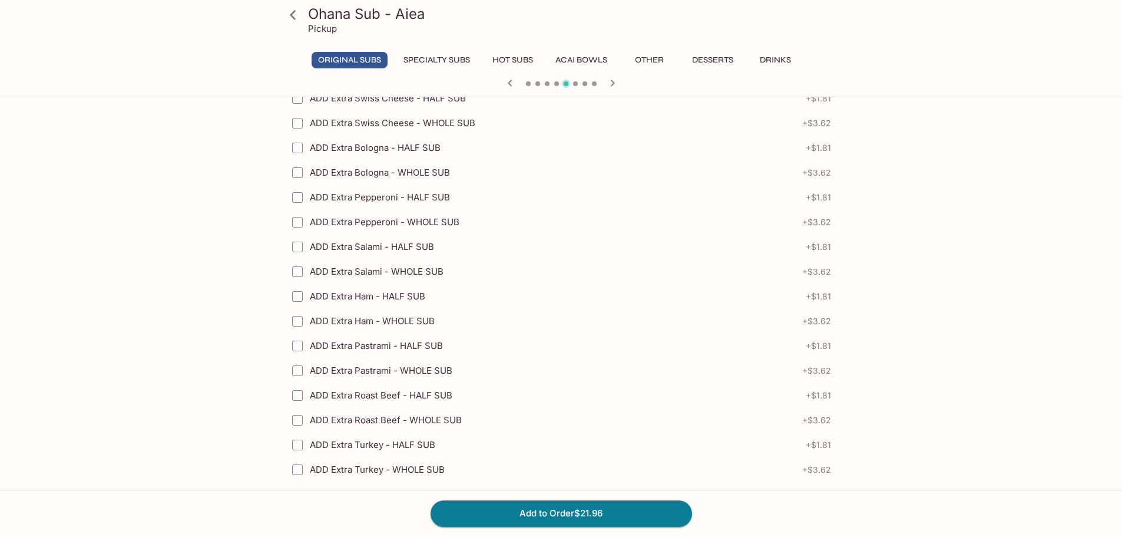
scroll to position [1659, 0]
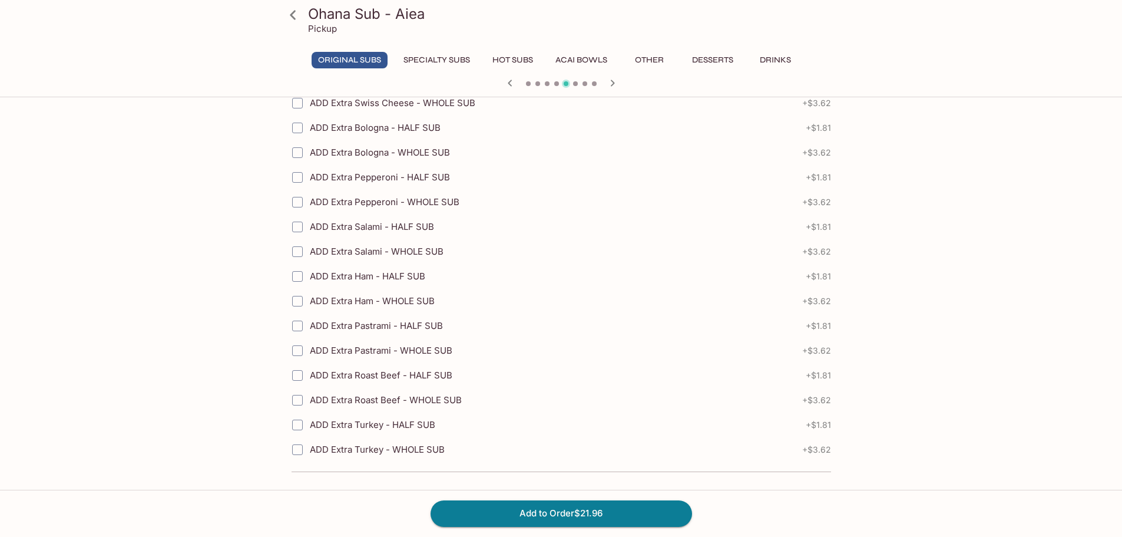
drag, startPoint x: 547, startPoint y: 514, endPoint x: 529, endPoint y: 482, distance: 36.4
click at [545, 511] on button "Add to Order $21.96" at bounding box center [562, 513] width 262 height 26
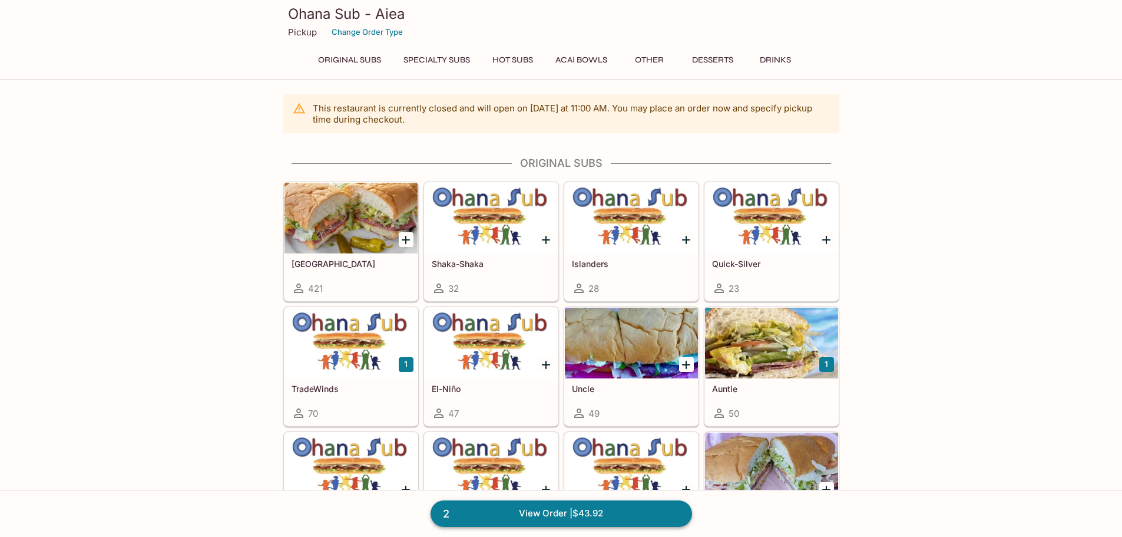
click at [537, 511] on link "2 View Order | $43.92" at bounding box center [562, 513] width 262 height 26
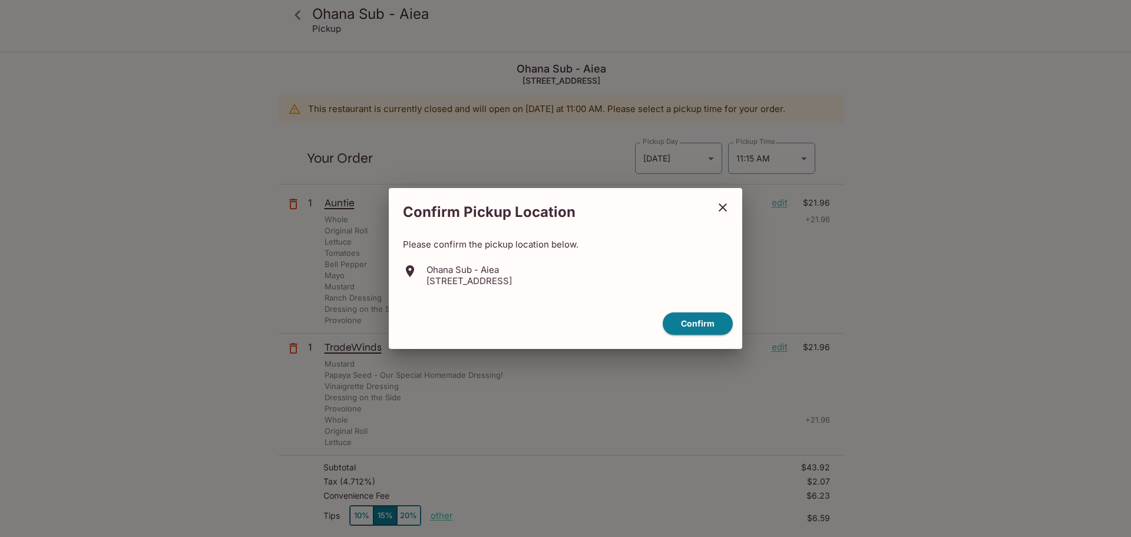
click at [555, 201] on icon "close" at bounding box center [723, 207] width 14 height 14
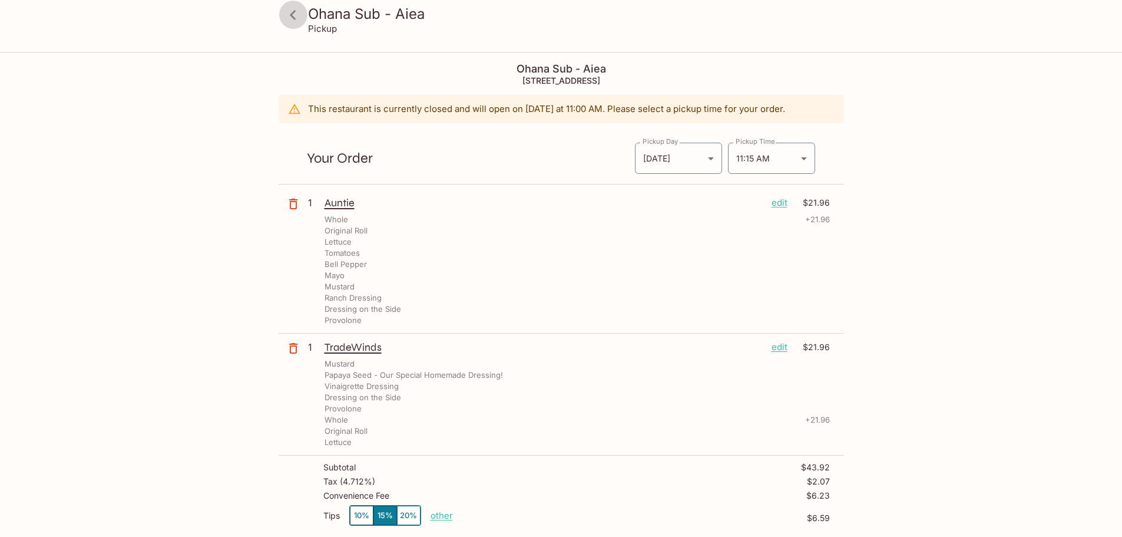
click at [292, 16] on icon at bounding box center [293, 14] width 6 height 9
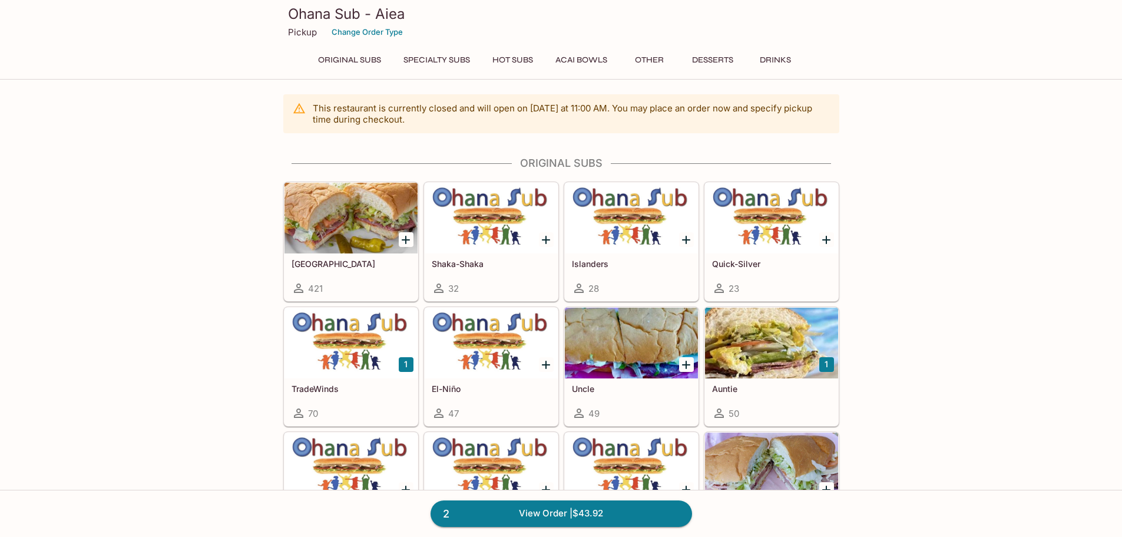
click at [555, 361] on icon "Add Uncle" at bounding box center [686, 365] width 14 height 14
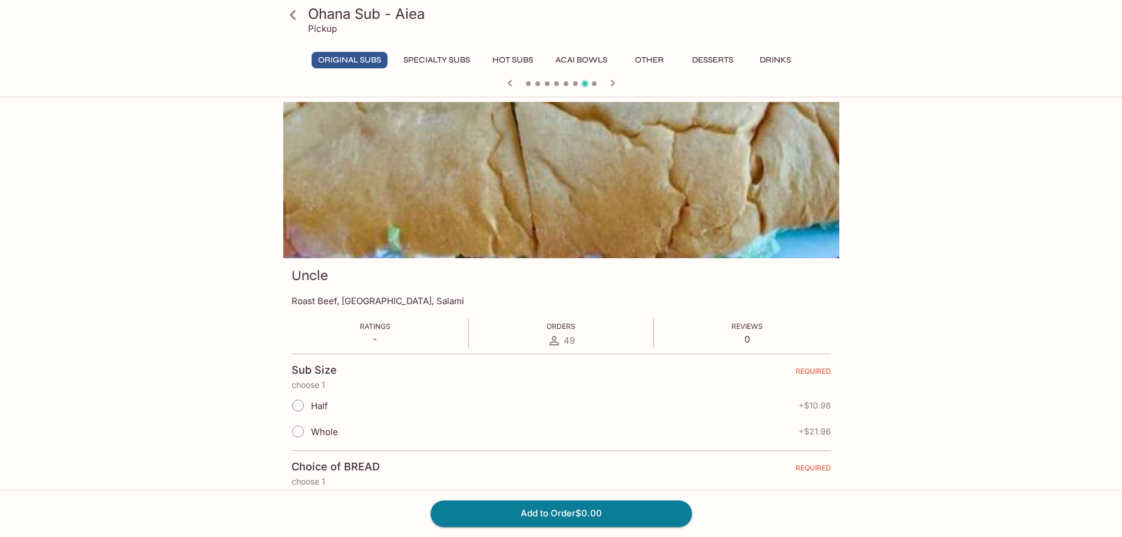
click at [304, 430] on input "Whole" at bounding box center [298, 431] width 25 height 25
radio input "true"
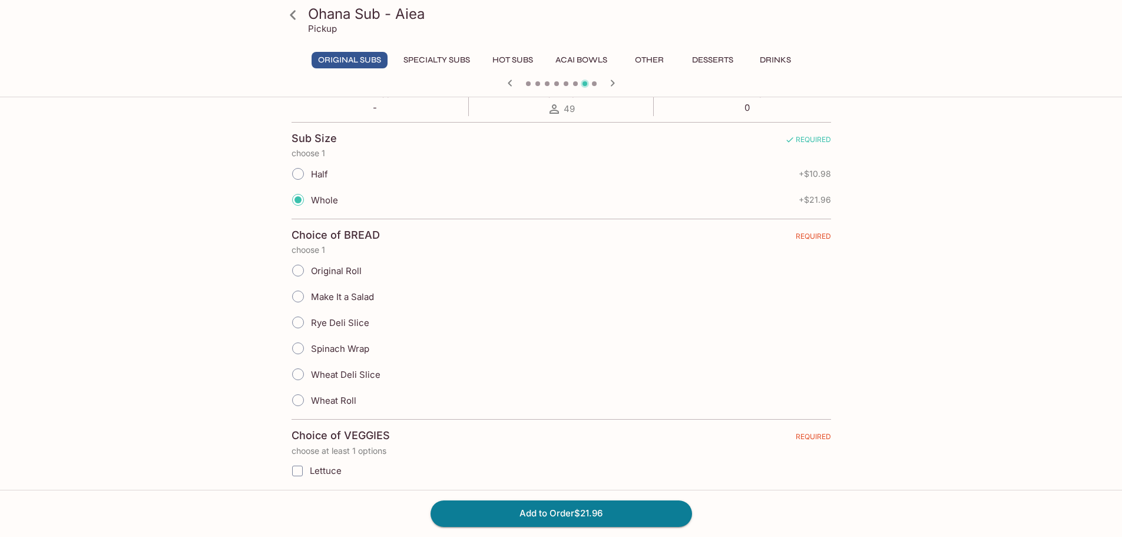
scroll to position [236, 0]
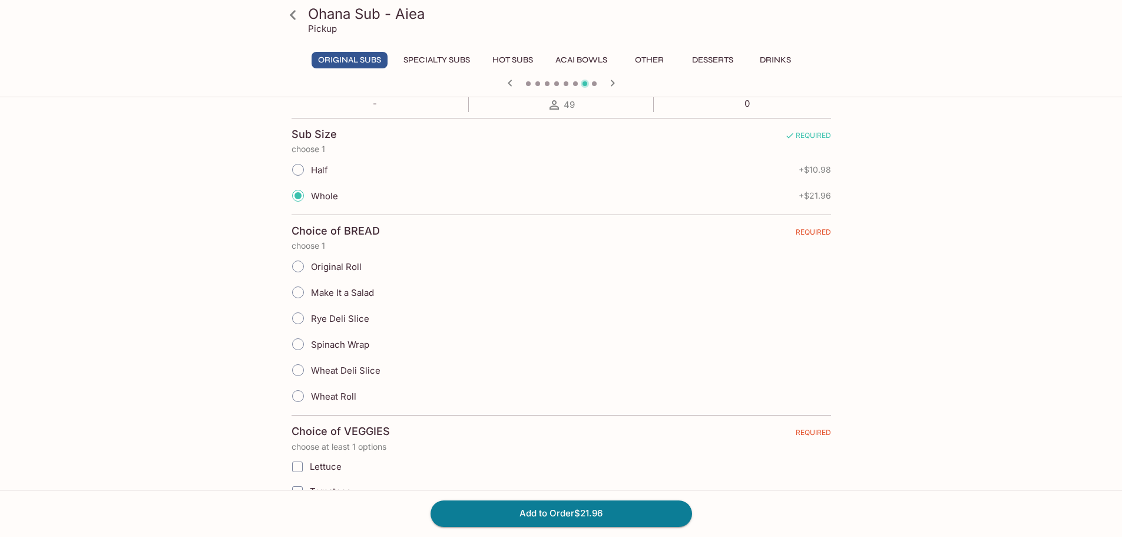
click at [298, 265] on input "Original Roll" at bounding box center [298, 266] width 25 height 25
radio input "true"
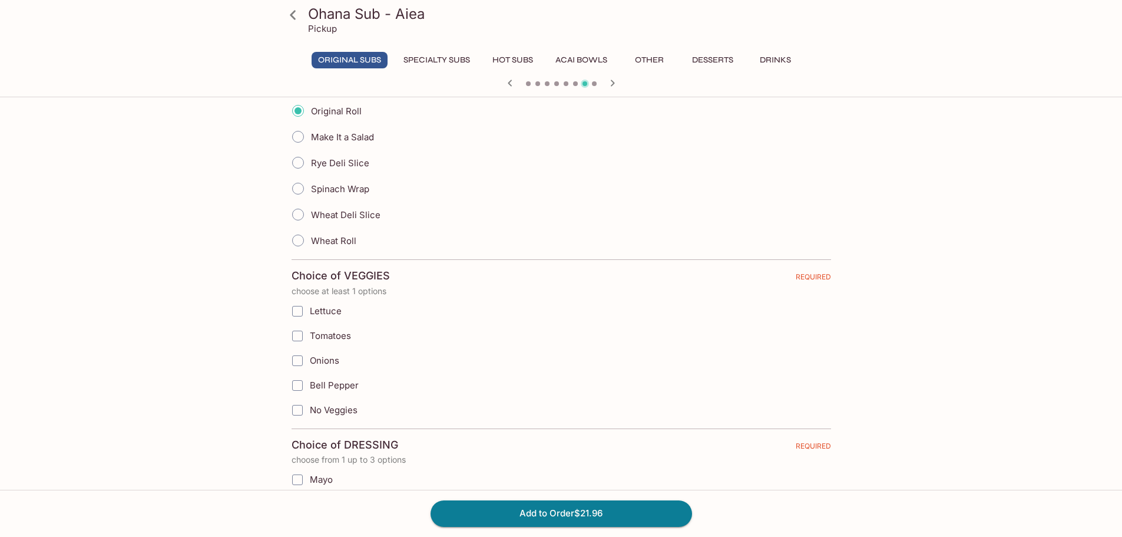
scroll to position [412, 0]
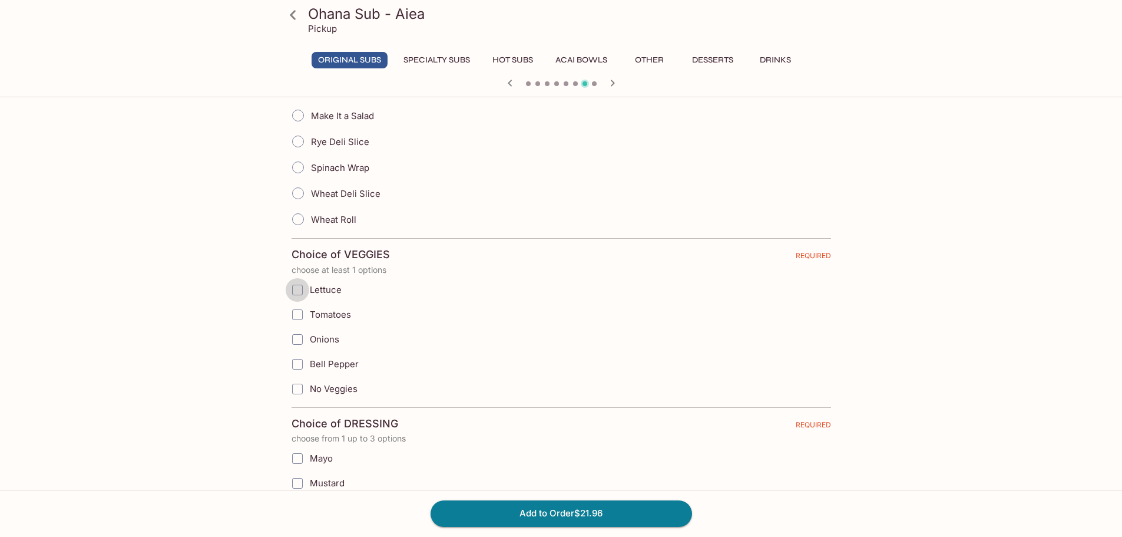
click at [297, 286] on input "Lettuce" at bounding box center [298, 290] width 24 height 24
checkbox input "true"
click at [299, 362] on input "Bell Pepper" at bounding box center [298, 364] width 24 height 24
checkbox input "true"
click at [300, 312] on input "Tomatoes" at bounding box center [298, 315] width 24 height 24
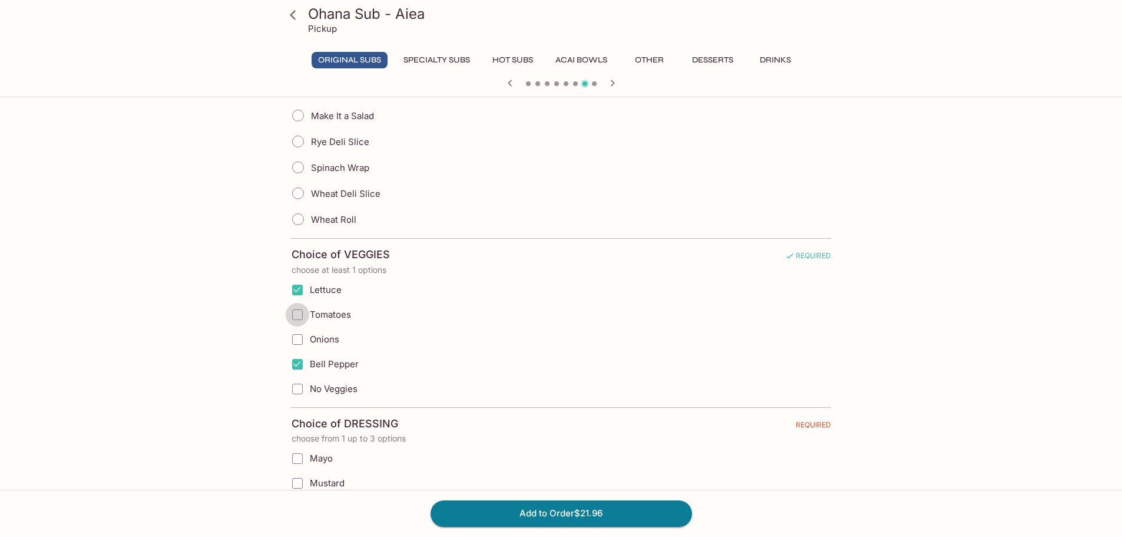
checkbox input "true"
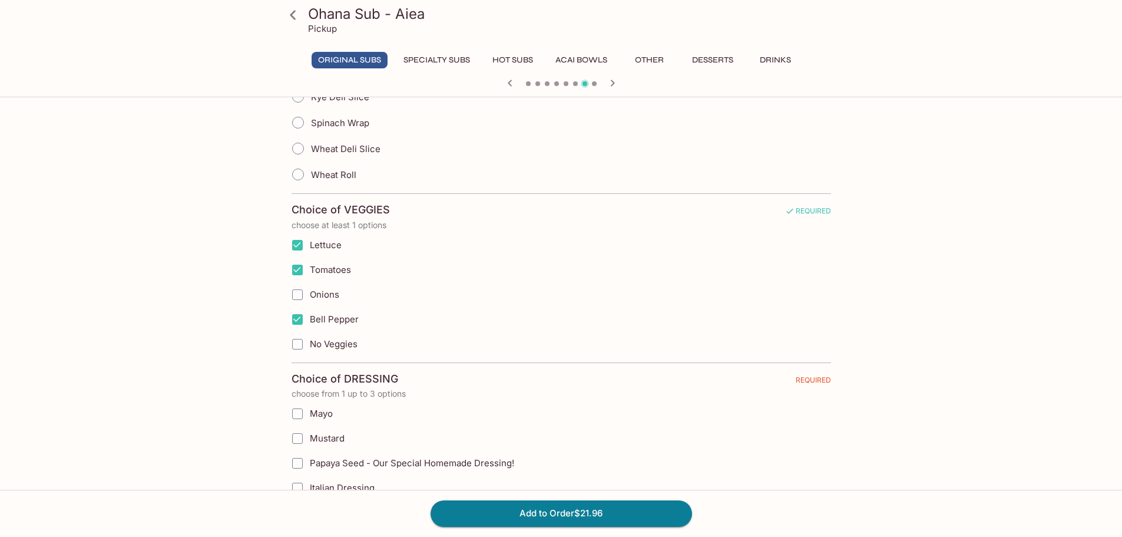
scroll to position [530, 0]
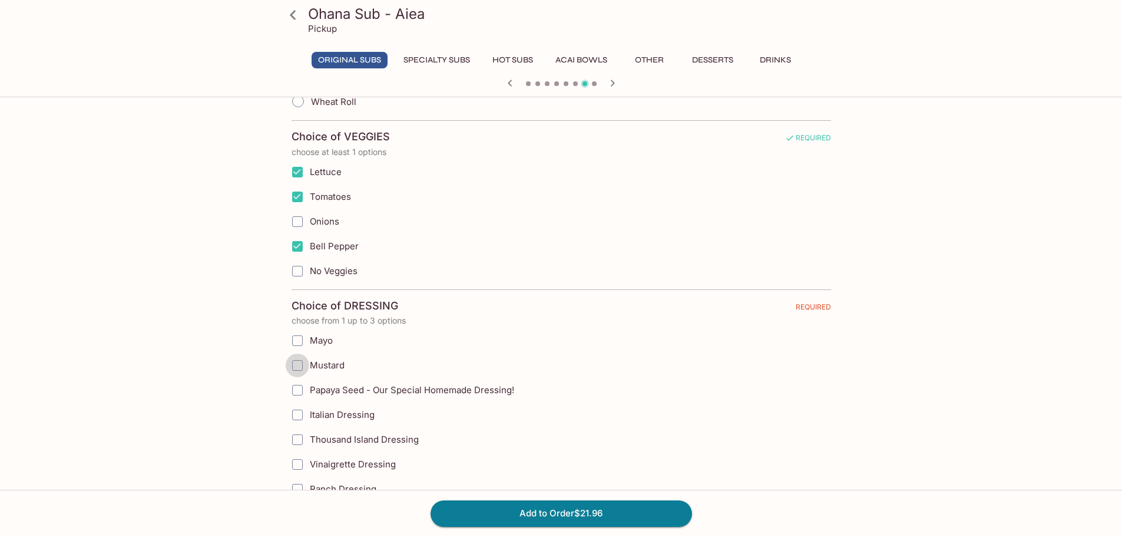
click at [296, 362] on input "Mustard" at bounding box center [298, 365] width 24 height 24
checkbox input "true"
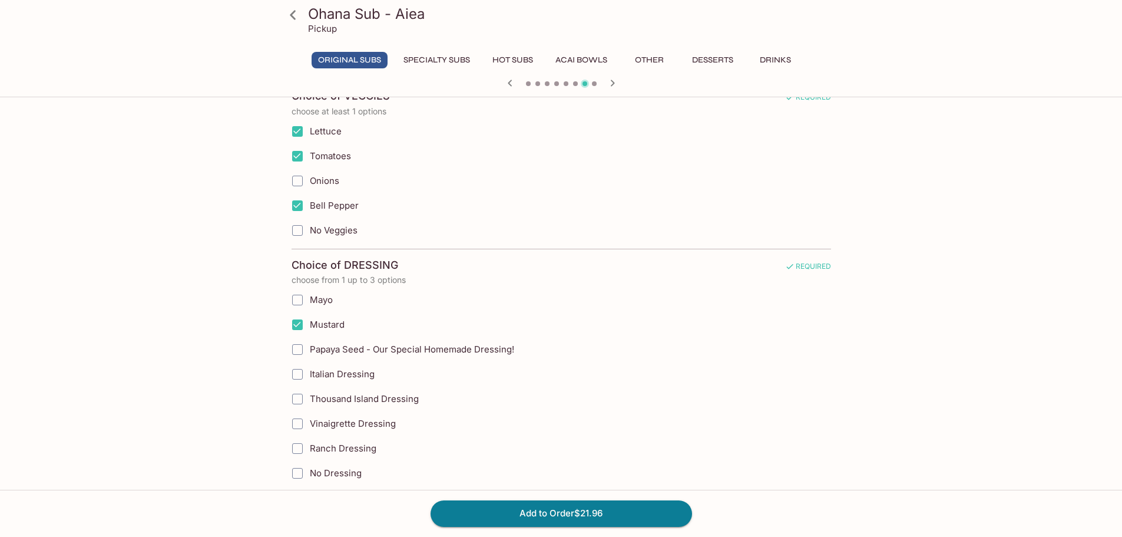
scroll to position [589, 0]
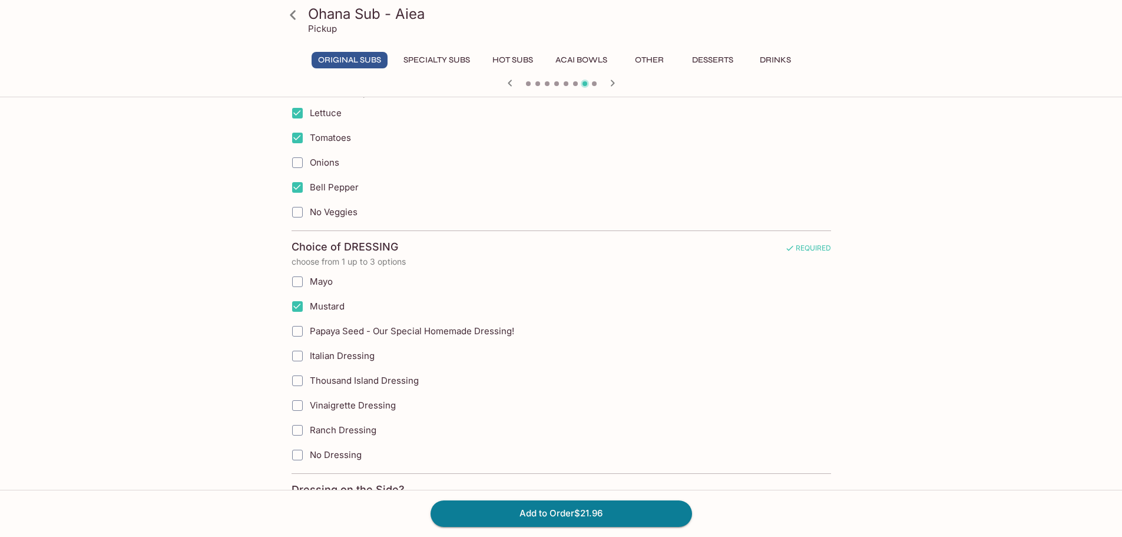
click at [296, 426] on input "Ranch Dressing" at bounding box center [298, 430] width 24 height 24
checkbox input "true"
click at [299, 283] on input "Mayo" at bounding box center [298, 282] width 24 height 24
checkbox input "true"
click at [555, 510] on button "Add to Order $21.96" at bounding box center [562, 513] width 262 height 26
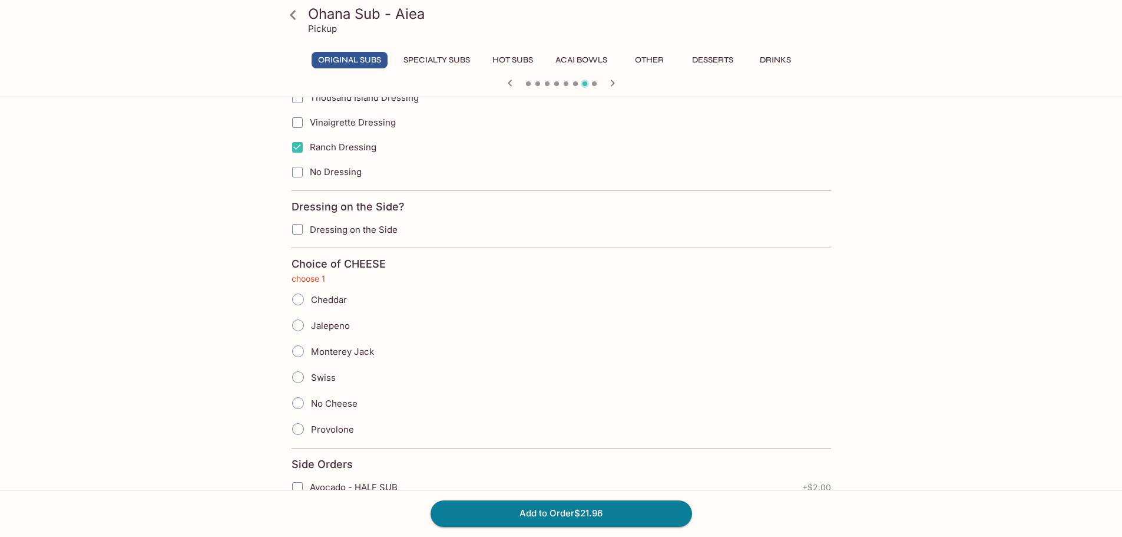
scroll to position [893, 0]
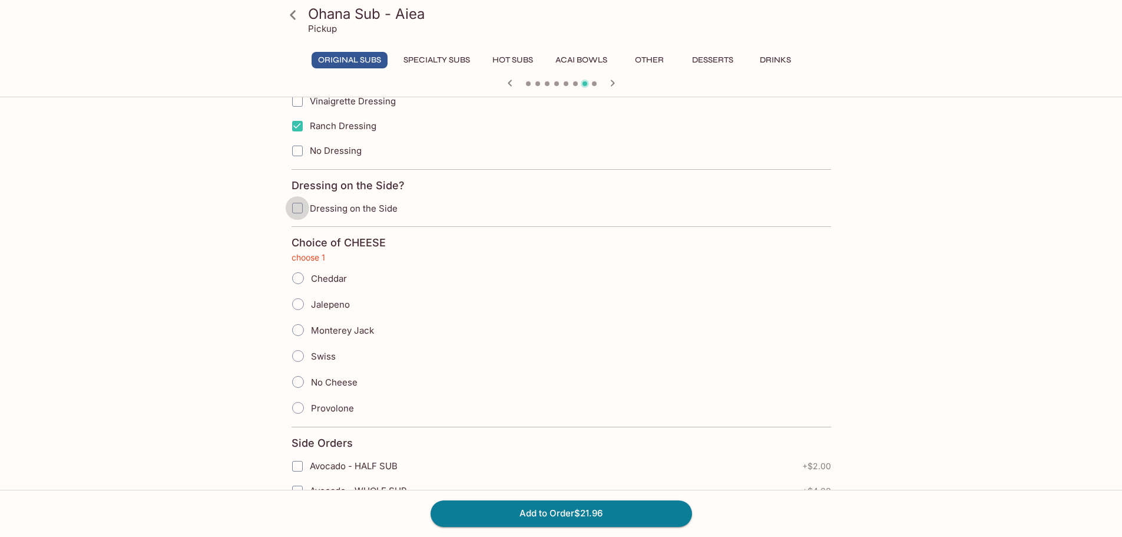
click at [299, 205] on input "Dressing on the Side" at bounding box center [298, 208] width 24 height 24
checkbox input "true"
click at [300, 404] on input "Provolone" at bounding box center [298, 407] width 25 height 25
radio input "true"
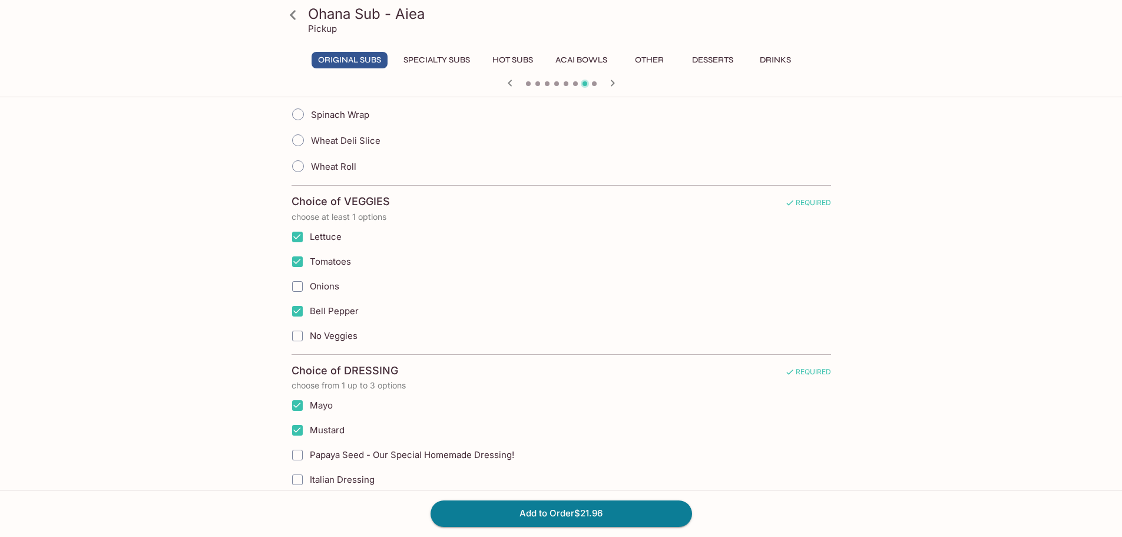
scroll to position [530, 0]
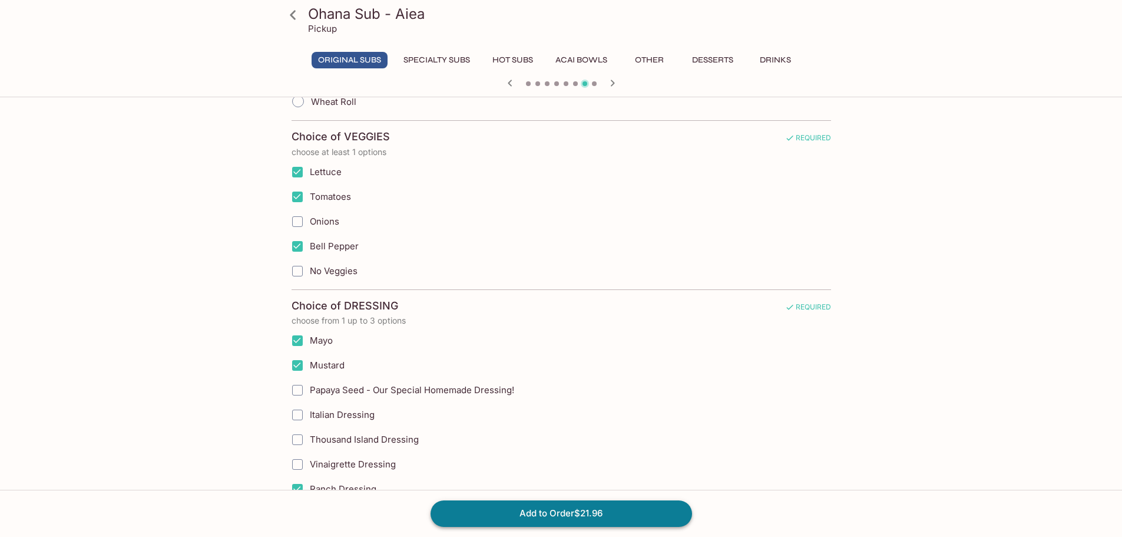
click at [555, 510] on button "Add to Order $21.96" at bounding box center [562, 513] width 262 height 26
